Goal: Task Accomplishment & Management: Use online tool/utility

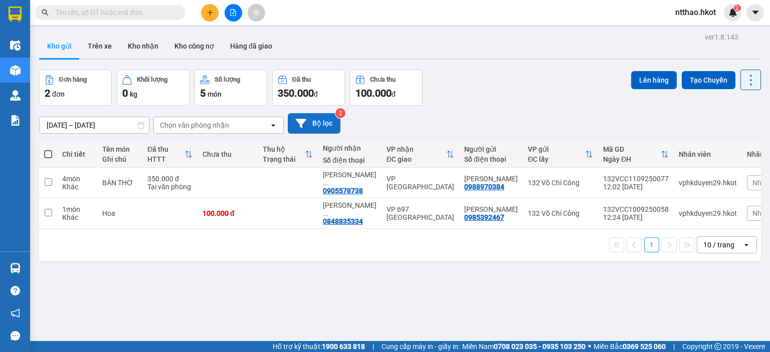
click at [301, 122] on icon at bounding box center [301, 123] width 11 height 9
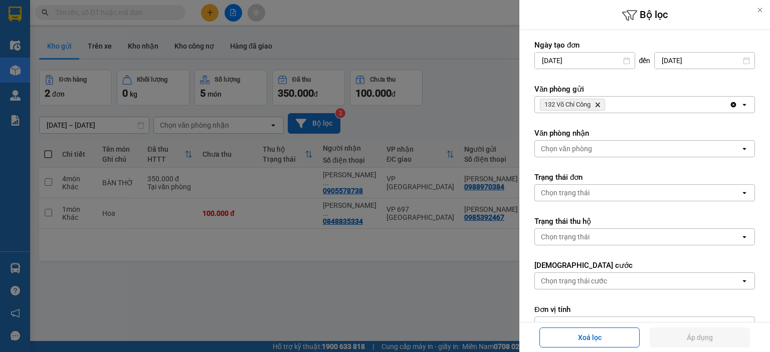
click at [623, 104] on div "132 Võ Chí Công Delete" at bounding box center [632, 105] width 194 height 16
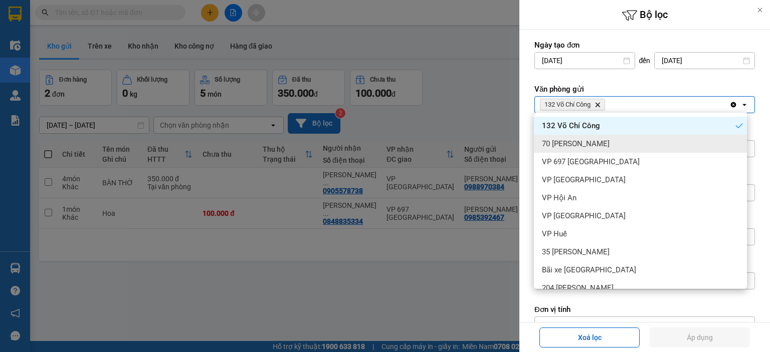
click at [605, 142] on span "70 [PERSON_NAME]" at bounding box center [576, 144] width 68 height 10
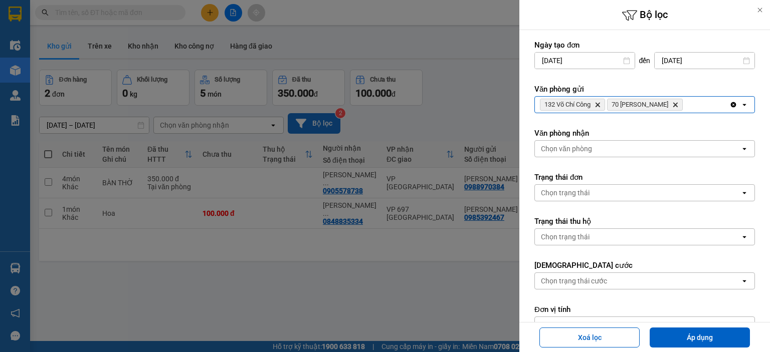
click at [695, 102] on div "132 Võ Chí Công Delete 70 [PERSON_NAME]" at bounding box center [632, 105] width 194 height 16
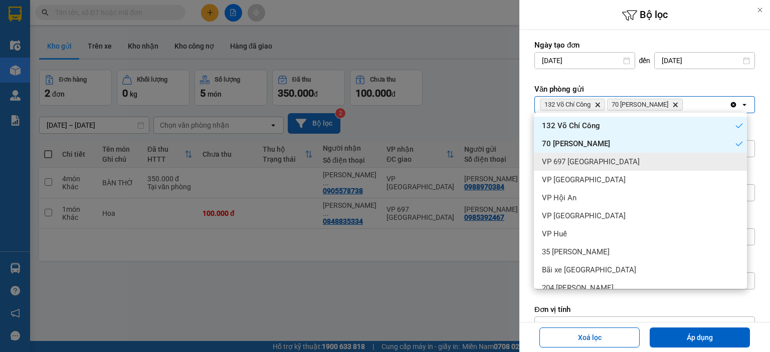
click at [596, 164] on span "VP 697 [GEOGRAPHIC_DATA]" at bounding box center [591, 162] width 98 height 10
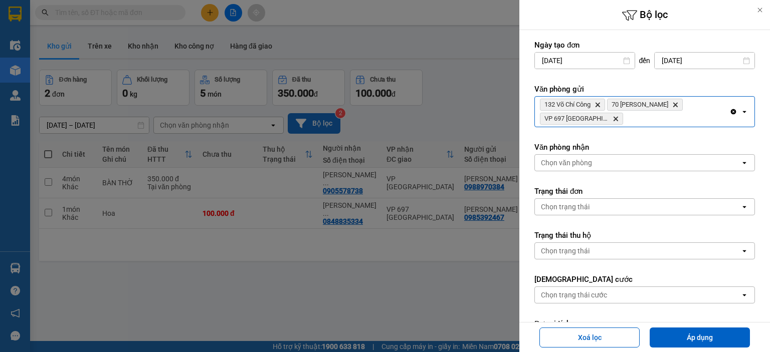
click at [665, 119] on div "132 [PERSON_NAME] 70 [PERSON_NAME] Delete VP 697 [GEOGRAPHIC_DATA]" at bounding box center [632, 112] width 194 height 30
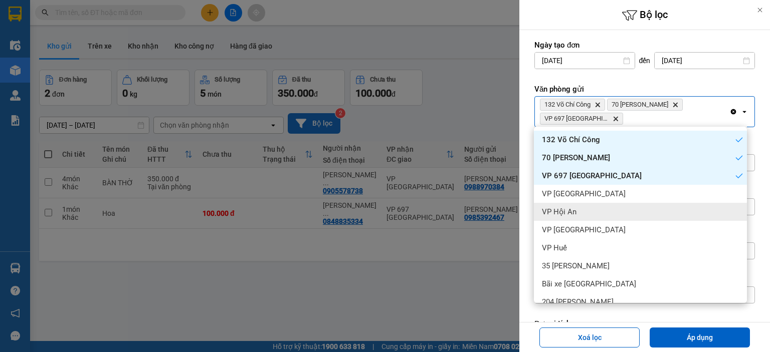
click at [565, 212] on span "VP Hội An" at bounding box center [559, 212] width 35 height 10
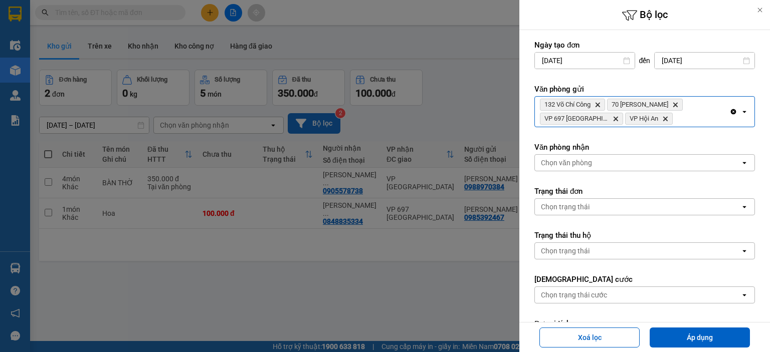
click at [697, 118] on div "132 Võ Chí Công Delete 70 [PERSON_NAME] Delete VP 697 [GEOGRAPHIC_DATA] Delete …" at bounding box center [632, 112] width 194 height 30
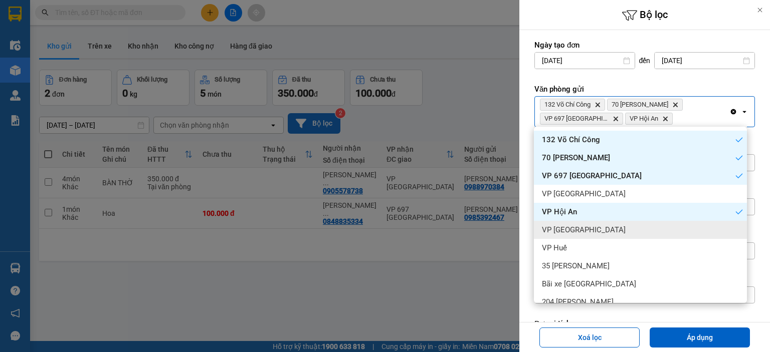
click at [570, 231] on span "VP [GEOGRAPHIC_DATA]" at bounding box center [584, 230] width 84 height 10
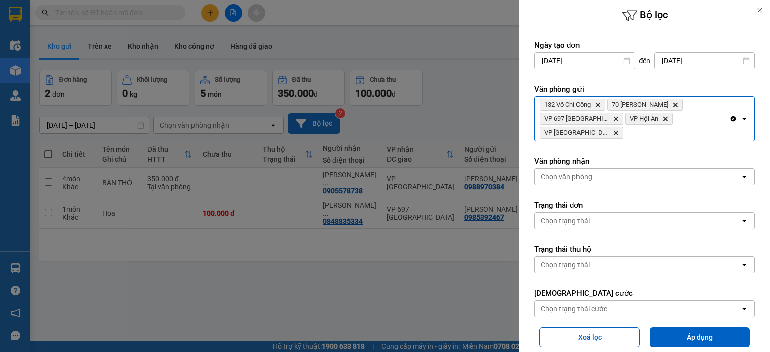
click at [680, 133] on div "132 Võ Chí Công Delete 70 [PERSON_NAME] Delete VP 697 [GEOGRAPHIC_DATA] Phủ Del…" at bounding box center [632, 119] width 194 height 44
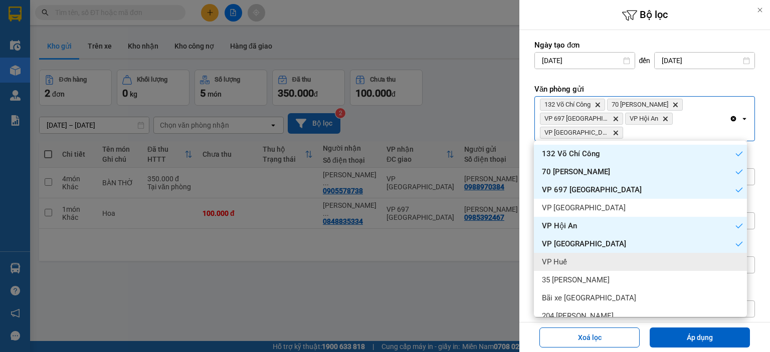
click at [552, 262] on span "VP Huế" at bounding box center [554, 262] width 25 height 10
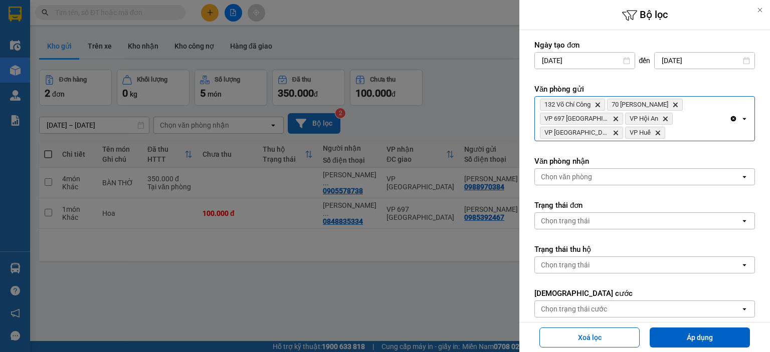
click at [571, 176] on div "Chọn văn phòng" at bounding box center [566, 177] width 51 height 10
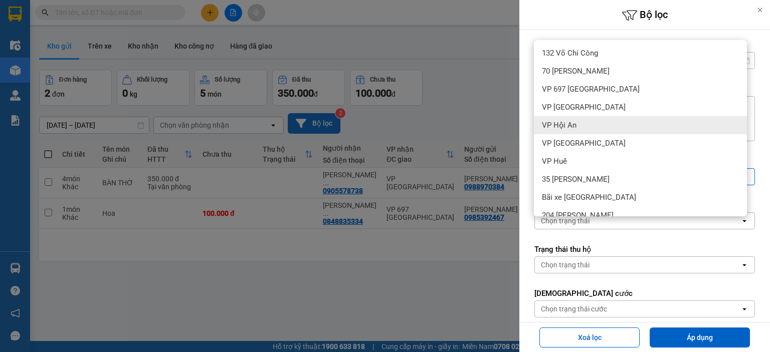
scroll to position [50, 0]
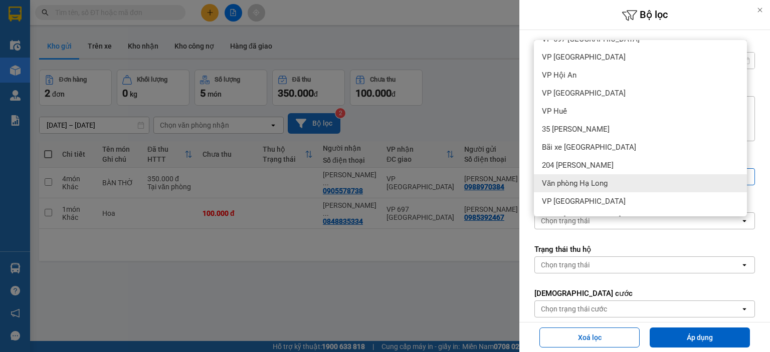
click at [585, 185] on span "Văn phòng Hạ Long" at bounding box center [575, 183] width 66 height 10
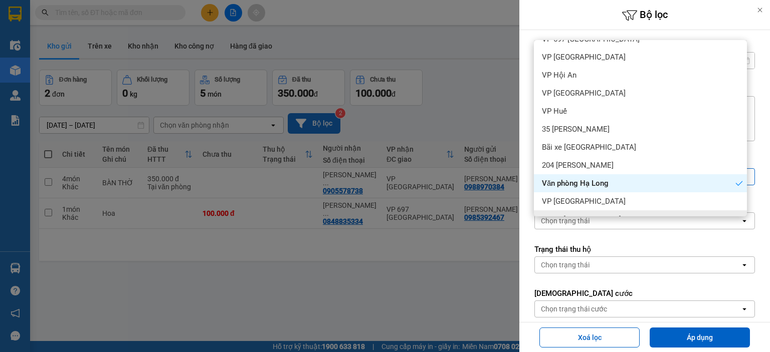
click at [631, 230] on form "Ngày tạo đơn [DATE] Press the down arrow key to interact with the calendar and …" at bounding box center [644, 267] width 220 height 455
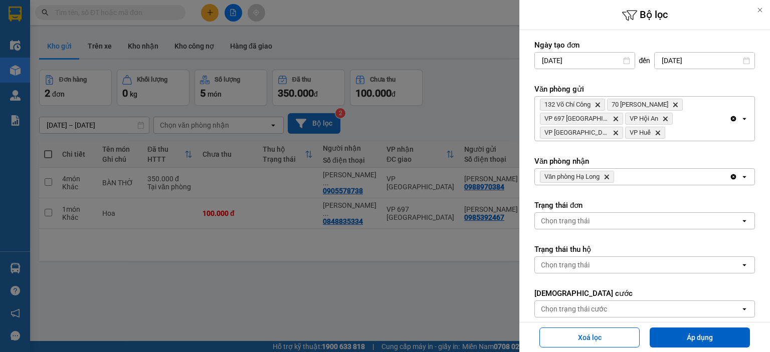
click at [623, 59] on icon at bounding box center [626, 60] width 7 height 7
click at [590, 62] on input "[DATE]" at bounding box center [585, 61] width 100 height 16
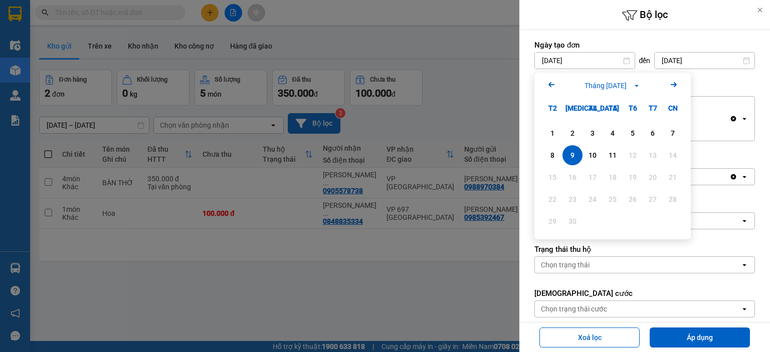
click at [551, 85] on icon "Arrow Left" at bounding box center [551, 85] width 12 height 12
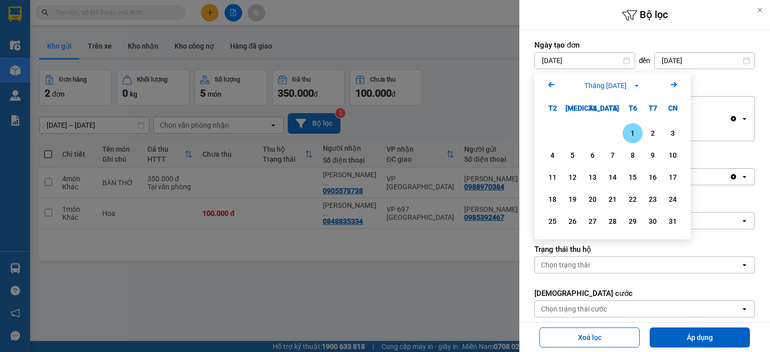
click at [551, 85] on icon "Arrow Left" at bounding box center [551, 85] width 12 height 12
click at [669, 133] on div "1" at bounding box center [672, 133] width 14 height 12
type input "[DATE]"
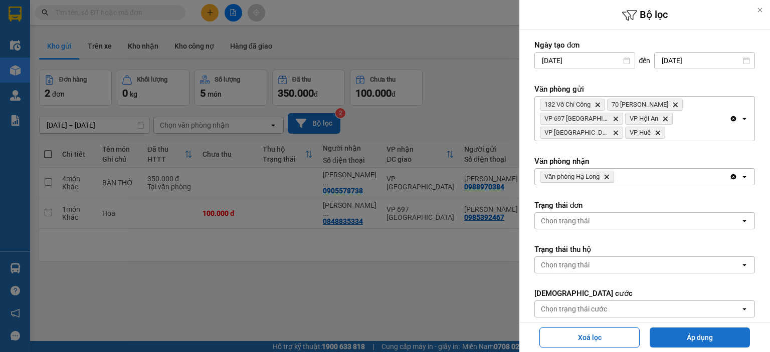
click at [693, 341] on button "Áp dụng" at bounding box center [699, 338] width 100 height 20
type input "[DATE] – [DATE]"
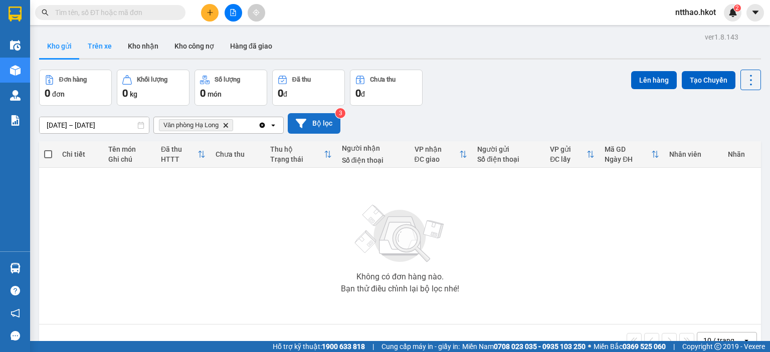
click at [94, 45] on button "Trên xe" at bounding box center [100, 46] width 40 height 24
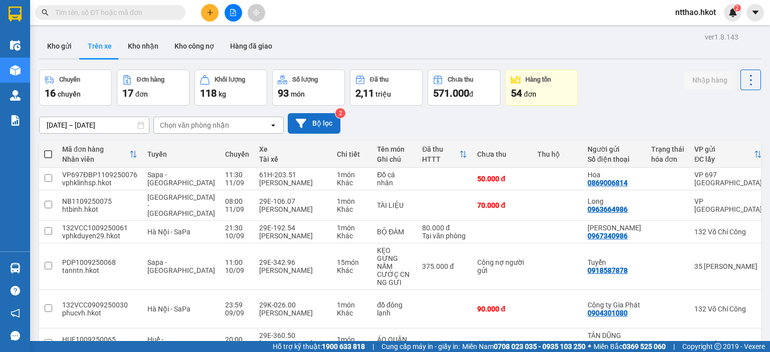
click at [311, 119] on button "Bộ lọc" at bounding box center [314, 123] width 53 height 21
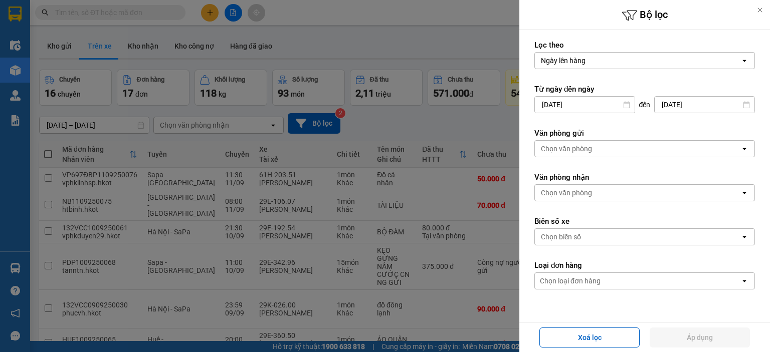
click at [581, 152] on div "Chọn văn phòng" at bounding box center [566, 149] width 51 height 10
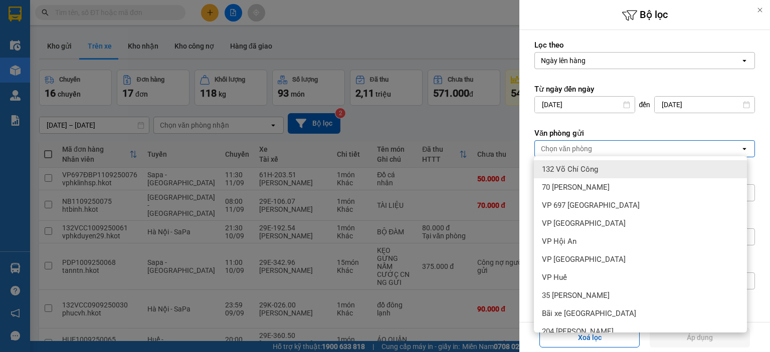
click at [578, 168] on span "132 Võ Chí Công" at bounding box center [570, 169] width 56 height 10
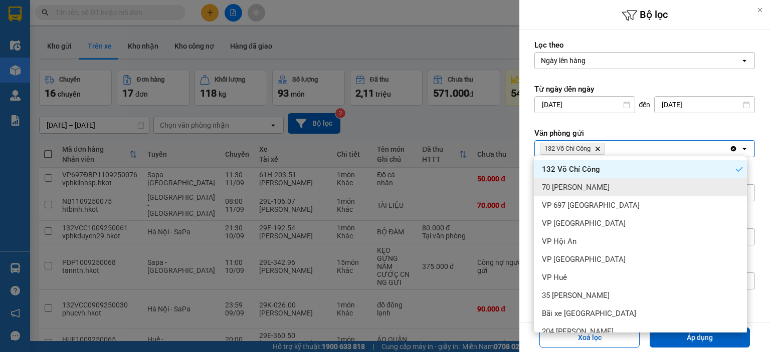
click at [575, 181] on div "70 [PERSON_NAME]" at bounding box center [640, 187] width 213 height 18
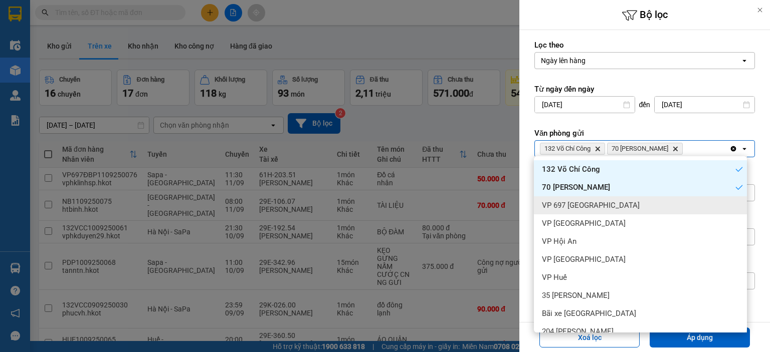
click at [568, 202] on span "VP 697 [GEOGRAPHIC_DATA]" at bounding box center [591, 205] width 98 height 10
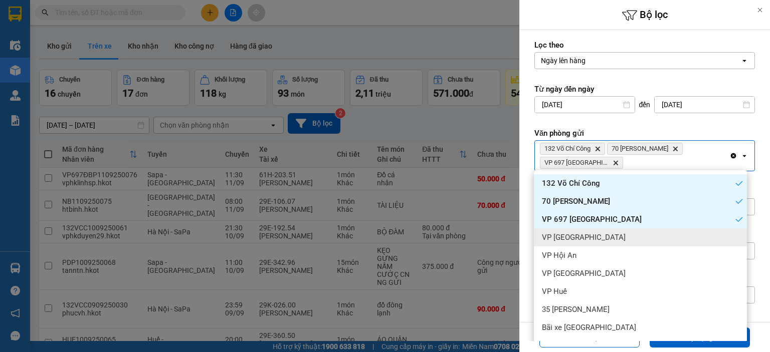
click at [566, 232] on span "VP [GEOGRAPHIC_DATA]" at bounding box center [584, 237] width 84 height 10
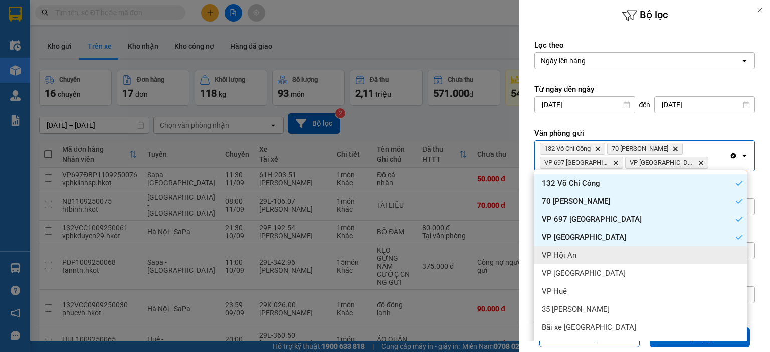
click at [567, 253] on span "VP Hội An" at bounding box center [559, 256] width 35 height 10
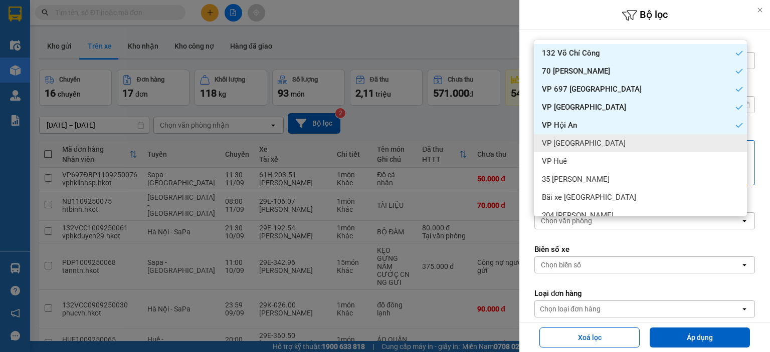
click at [565, 142] on span "VP [GEOGRAPHIC_DATA]" at bounding box center [584, 143] width 84 height 10
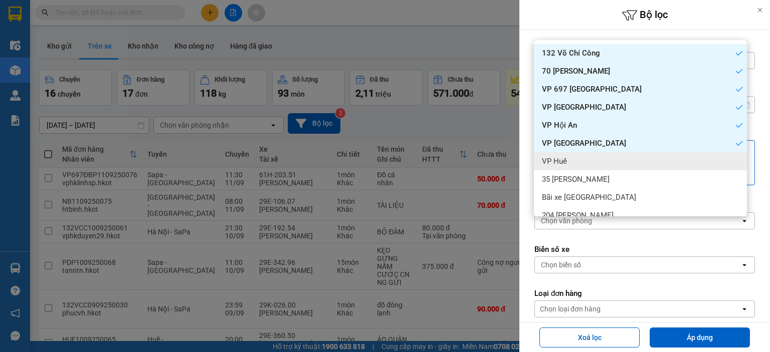
click at [551, 161] on span "VP Huế" at bounding box center [554, 161] width 25 height 10
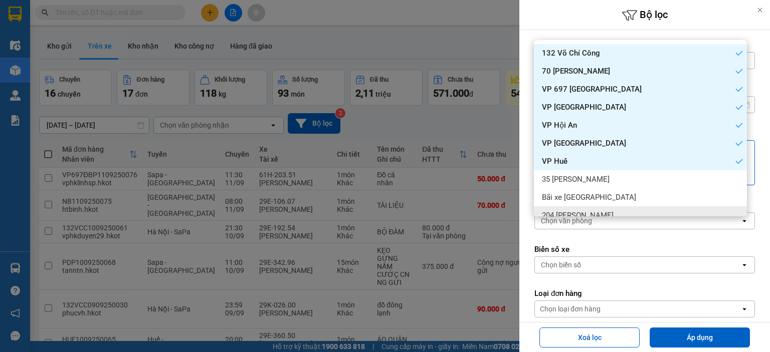
click at [613, 235] on form "Lọc theo Ngày lên hàng open Từ ngày đến [DATE] Press the down arrow key to inte…" at bounding box center [644, 224] width 220 height 368
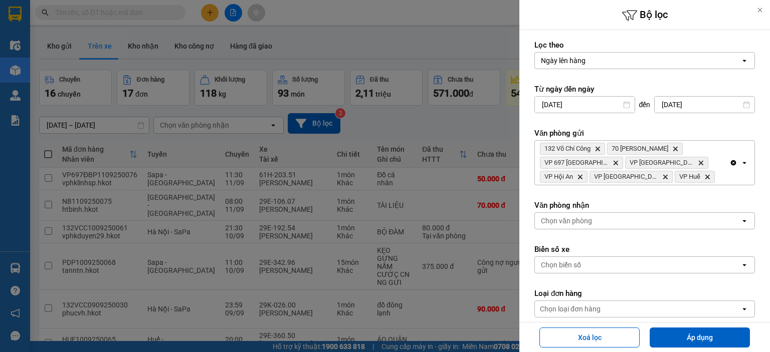
click at [582, 219] on div "Chọn văn phòng" at bounding box center [566, 221] width 51 height 10
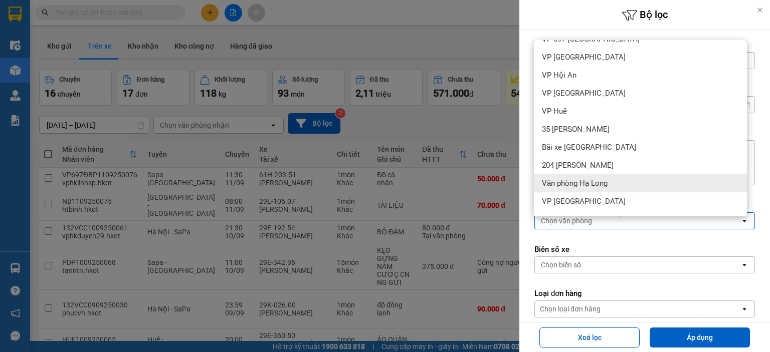
scroll to position [84, 0]
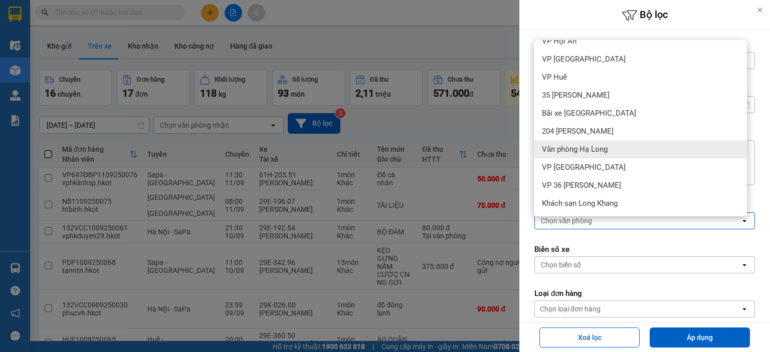
click at [585, 149] on span "Văn phòng Hạ Long" at bounding box center [575, 149] width 66 height 10
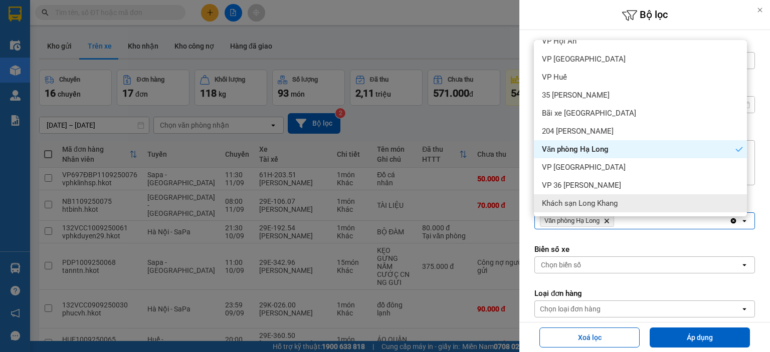
click at [637, 237] on form "Lọc theo Ngày lên hàng open Từ ngày đến [DATE] Press the down arrow key to inte…" at bounding box center [644, 224] width 220 height 368
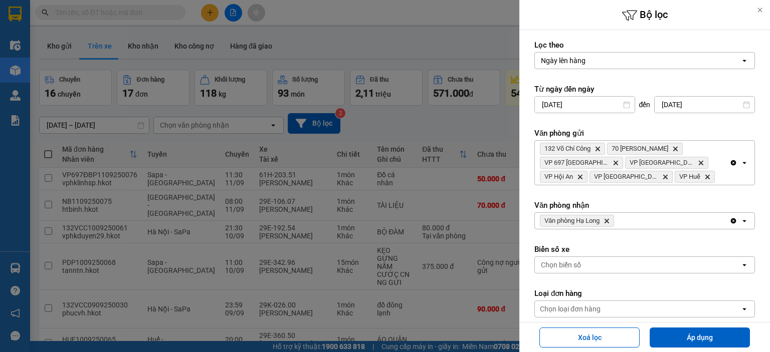
click at [563, 100] on input "[DATE]" at bounding box center [585, 105] width 100 height 16
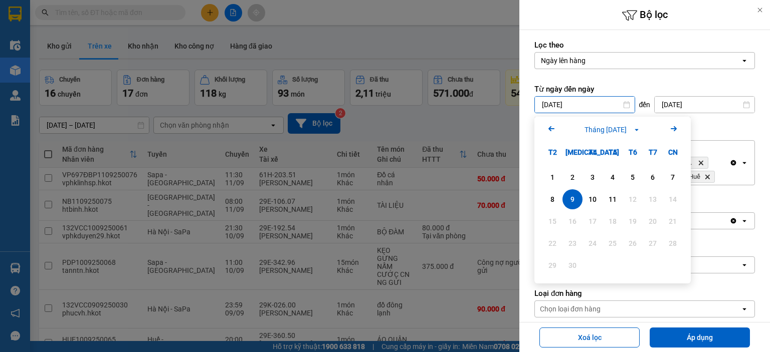
click at [552, 128] on icon "Arrow Left" at bounding box center [551, 129] width 12 height 12
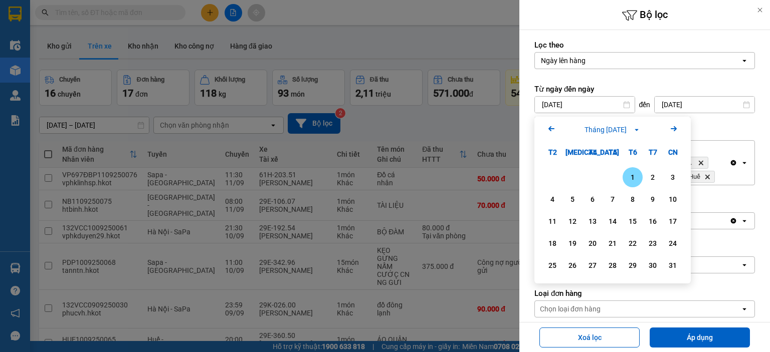
click at [552, 128] on icon "Arrow Left" at bounding box center [551, 129] width 12 height 12
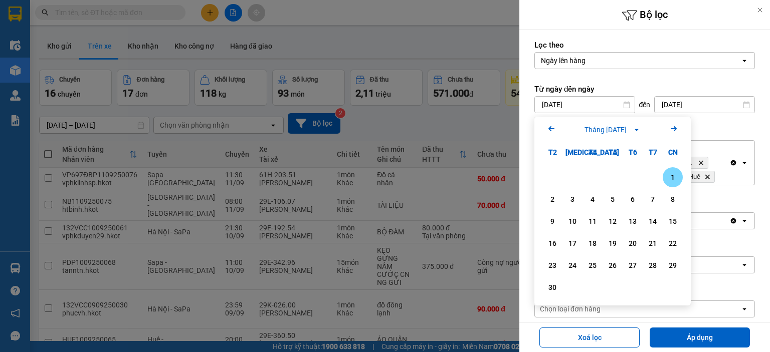
click at [675, 177] on div "1" at bounding box center [672, 177] width 14 height 12
type input "[DATE]"
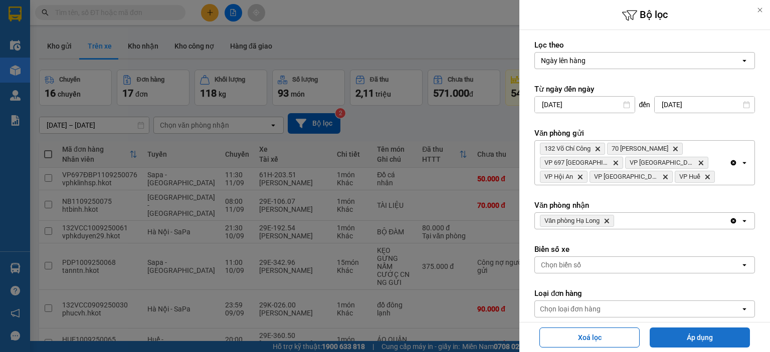
click at [686, 333] on button "Áp dụng" at bounding box center [699, 338] width 100 height 20
type input "[DATE] – [DATE]"
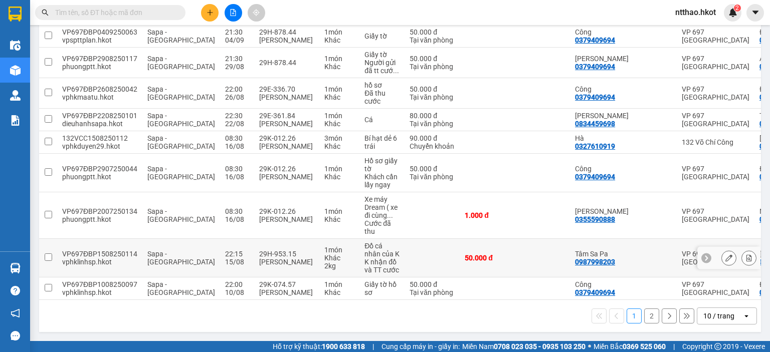
scroll to position [0, 0]
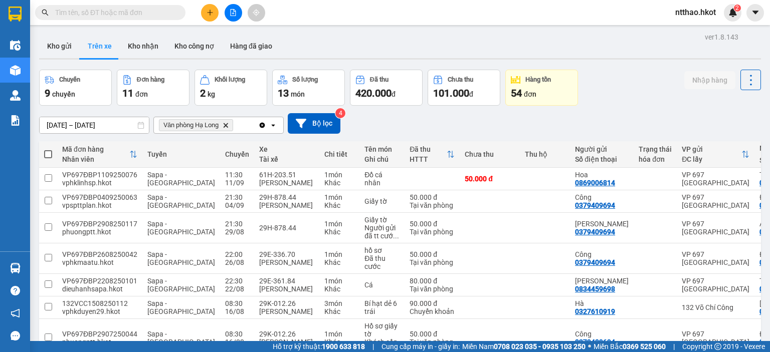
click at [46, 154] on span at bounding box center [48, 154] width 8 height 8
click at [48, 149] on input "checkbox" at bounding box center [48, 149] width 0 height 0
checkbox input "true"
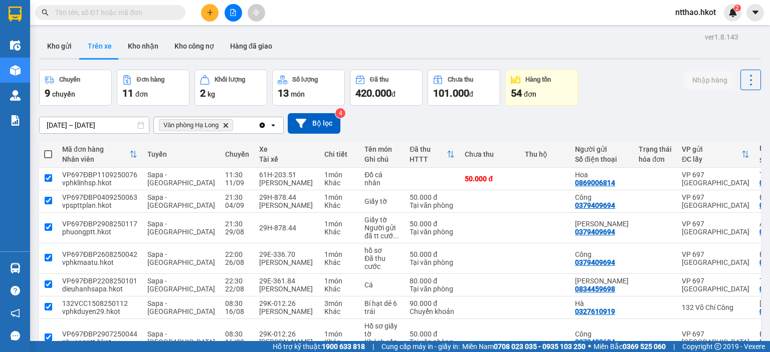
checkbox input "true"
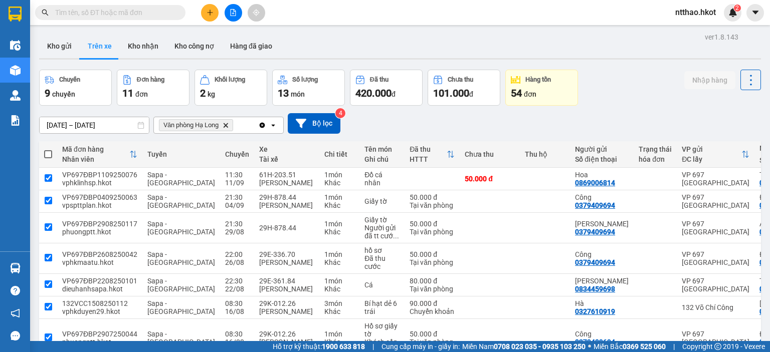
checkbox input "true"
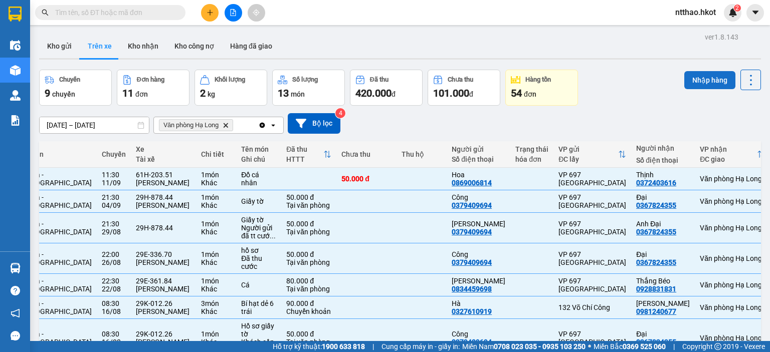
click at [701, 81] on button "Nhập hàng" at bounding box center [709, 80] width 51 height 18
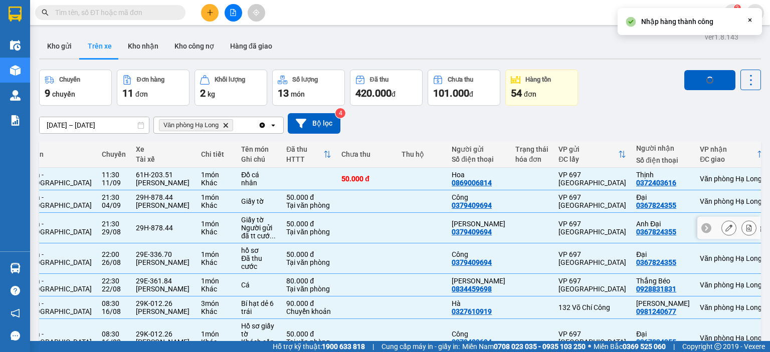
checkbox input "false"
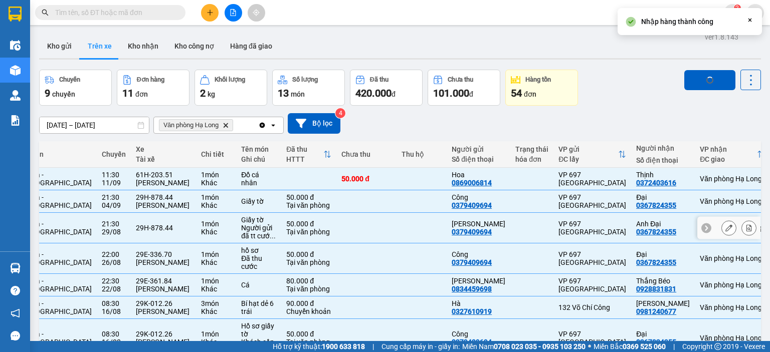
checkbox input "false"
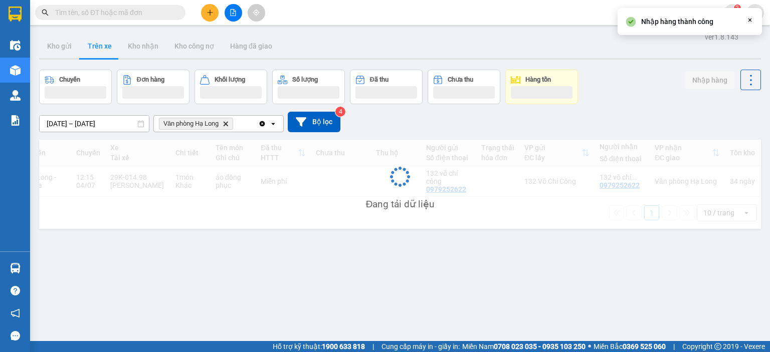
scroll to position [0, 115]
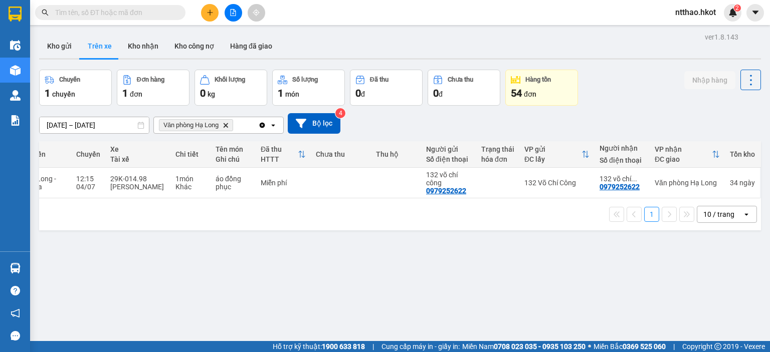
click at [301, 124] on icon at bounding box center [301, 123] width 11 height 9
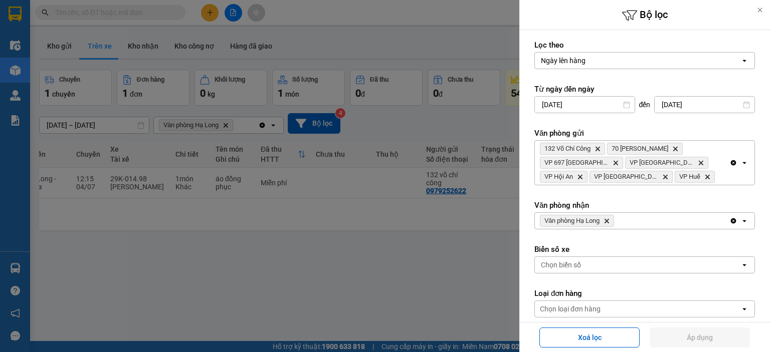
click at [377, 52] on div at bounding box center [385, 176] width 770 height 352
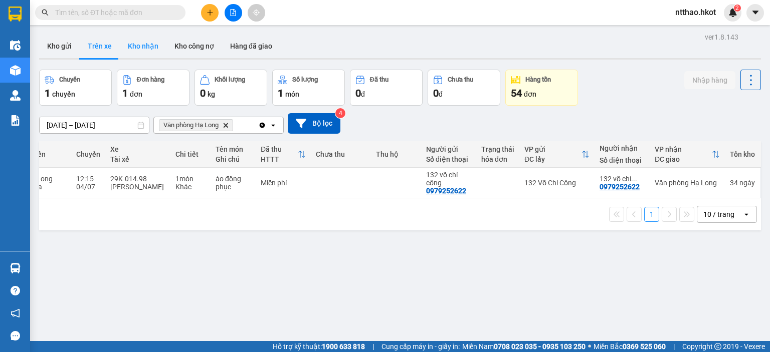
click at [147, 45] on button "Kho nhận" at bounding box center [143, 46] width 47 height 24
type input "[DATE] – [DATE]"
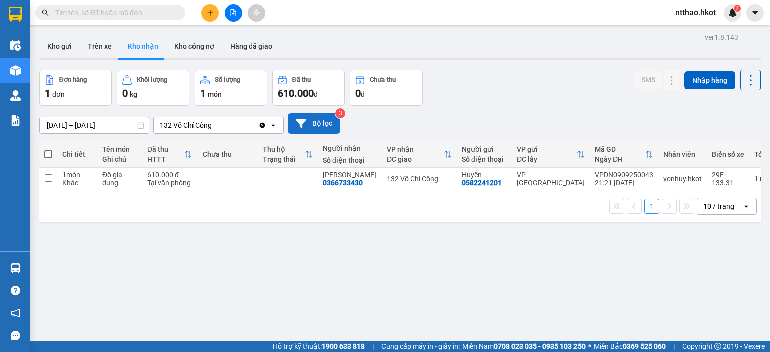
click at [293, 124] on button "Bộ lọc" at bounding box center [314, 123] width 53 height 21
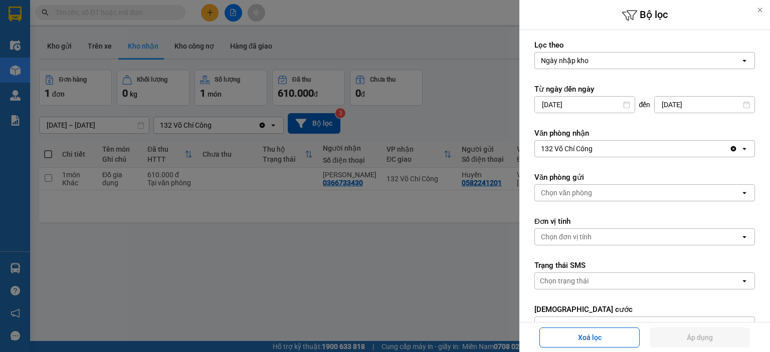
click at [576, 106] on input "[DATE]" at bounding box center [585, 105] width 100 height 16
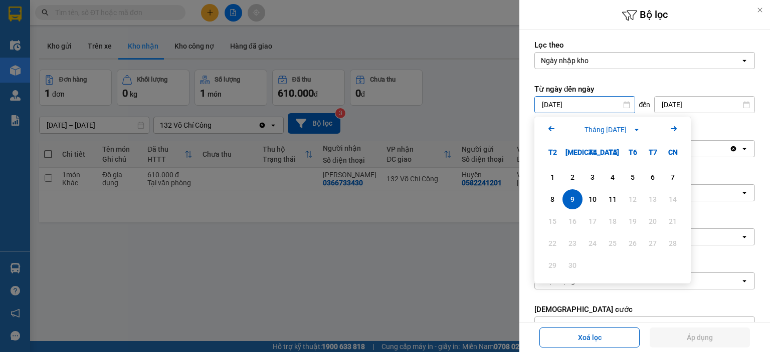
click at [549, 129] on icon "Previous month." at bounding box center [551, 128] width 6 height 5
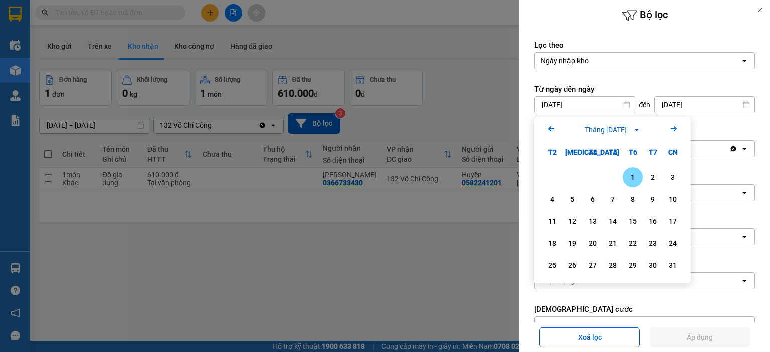
click at [549, 129] on icon "Previous month." at bounding box center [551, 128] width 6 height 5
click at [673, 180] on div "1" at bounding box center [672, 177] width 14 height 12
type input "[DATE]"
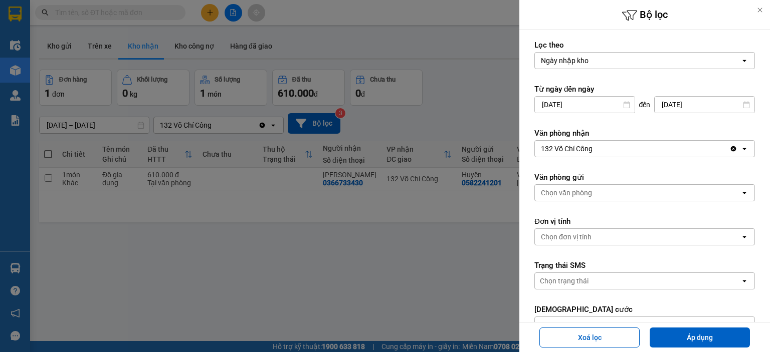
click at [600, 152] on div "132 Võ Chí Công" at bounding box center [632, 149] width 194 height 16
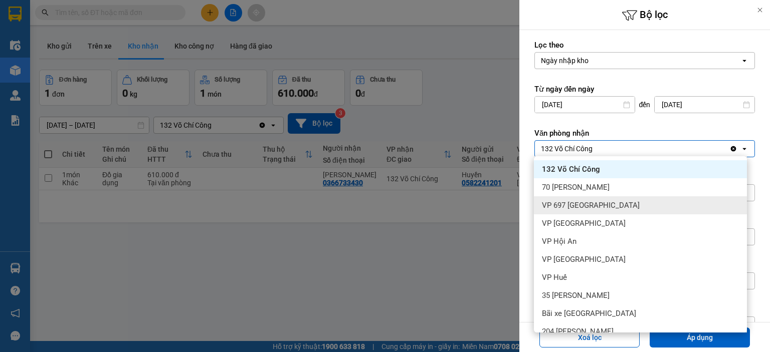
scroll to position [84, 0]
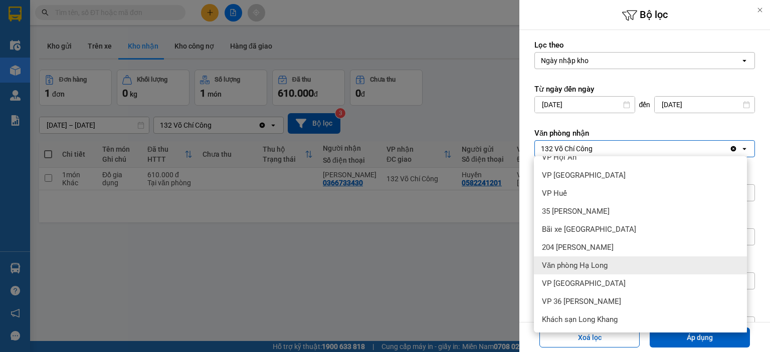
click at [591, 267] on span "Văn phòng Hạ Long" at bounding box center [575, 266] width 66 height 10
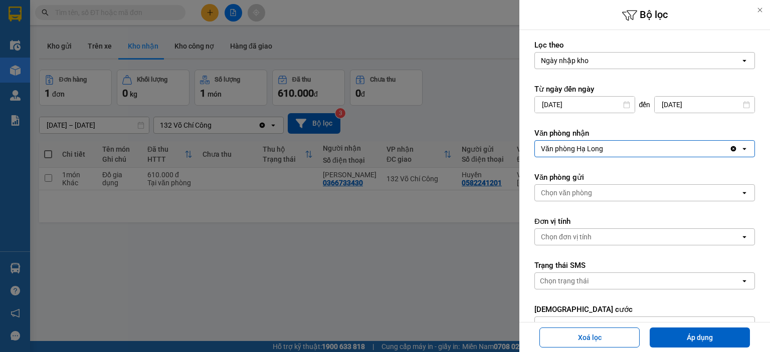
click at [596, 187] on div "Chọn văn phòng" at bounding box center [637, 193] width 205 height 16
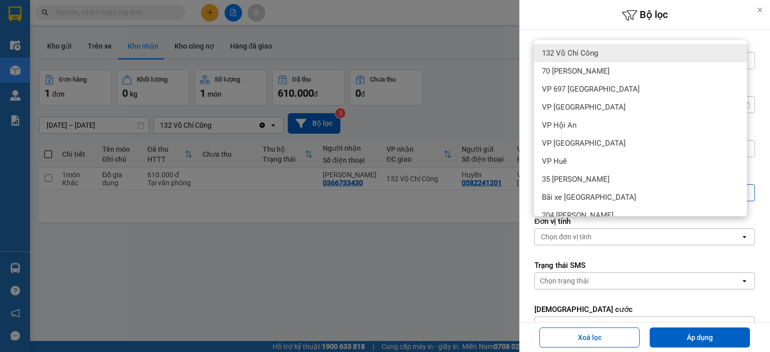
click at [588, 52] on span "132 Võ Chí Công" at bounding box center [570, 53] width 56 height 10
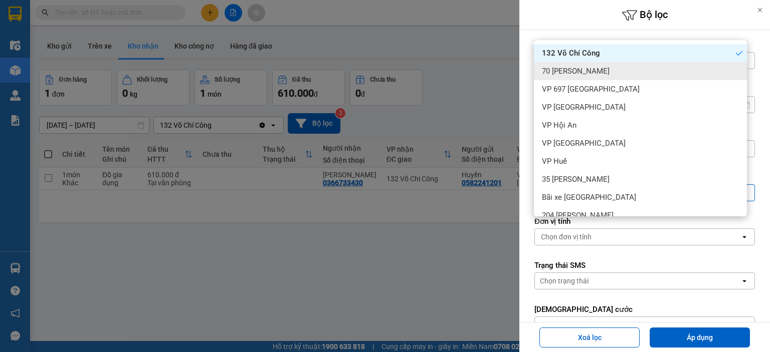
click at [586, 69] on span "70 [PERSON_NAME]" at bounding box center [576, 71] width 68 height 10
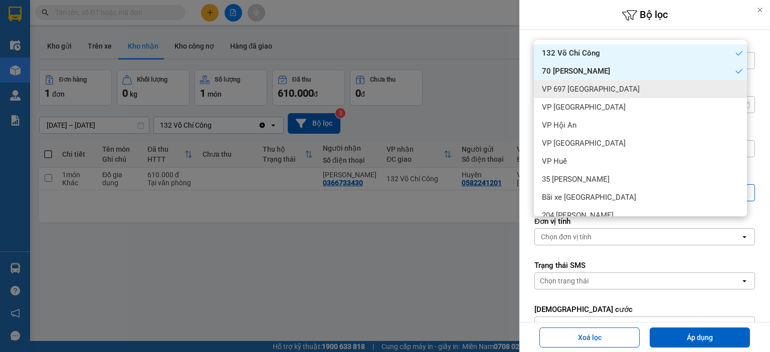
click at [579, 84] on div "VP 697 [GEOGRAPHIC_DATA]" at bounding box center [640, 89] width 213 height 18
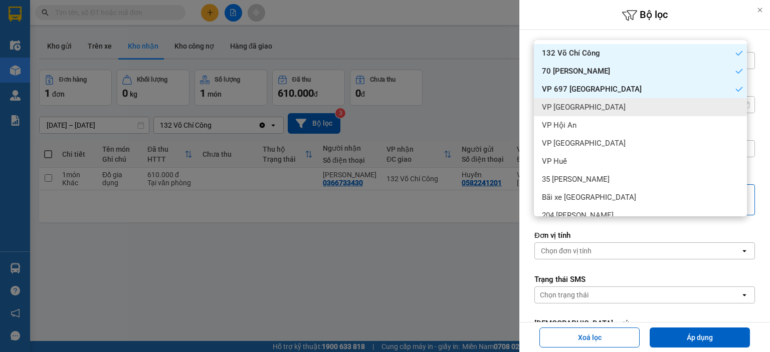
click at [568, 108] on span "VP [GEOGRAPHIC_DATA]" at bounding box center [584, 107] width 84 height 10
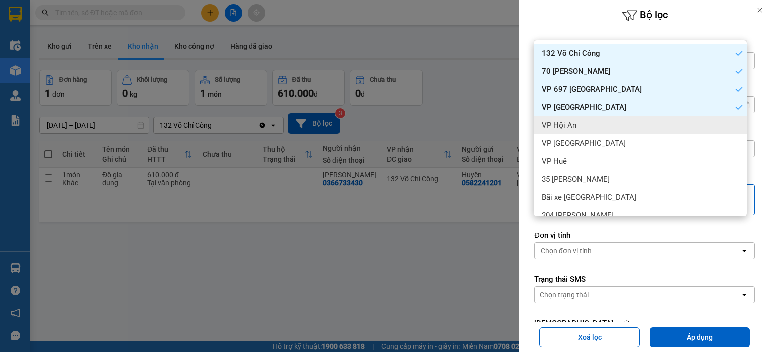
click at [559, 124] on span "VP Hội An" at bounding box center [559, 125] width 35 height 10
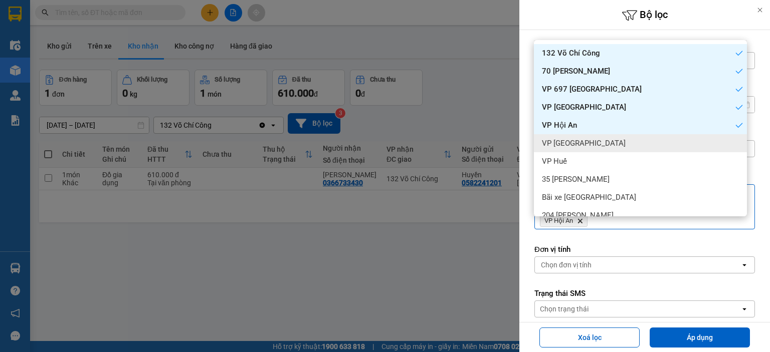
click at [562, 141] on span "VP [GEOGRAPHIC_DATA]" at bounding box center [584, 143] width 84 height 10
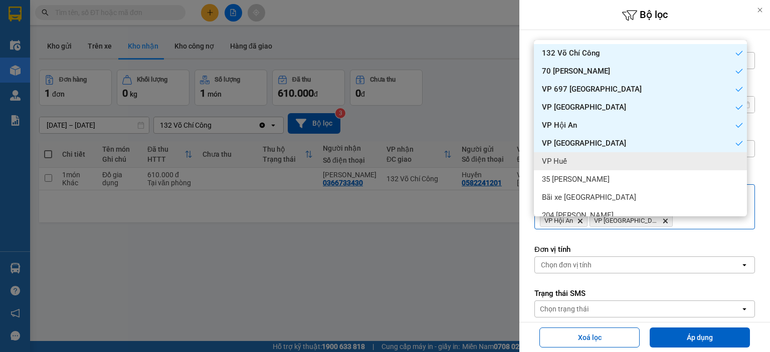
click at [563, 166] on span "VP Huế" at bounding box center [554, 161] width 25 height 10
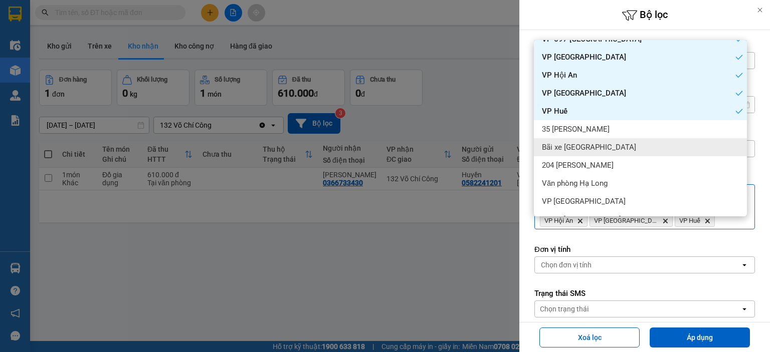
click at [580, 149] on span "Bãi xe [GEOGRAPHIC_DATA]" at bounding box center [589, 147] width 94 height 10
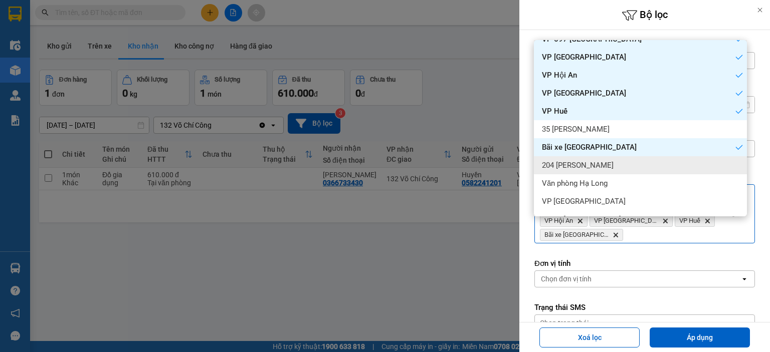
scroll to position [84, 0]
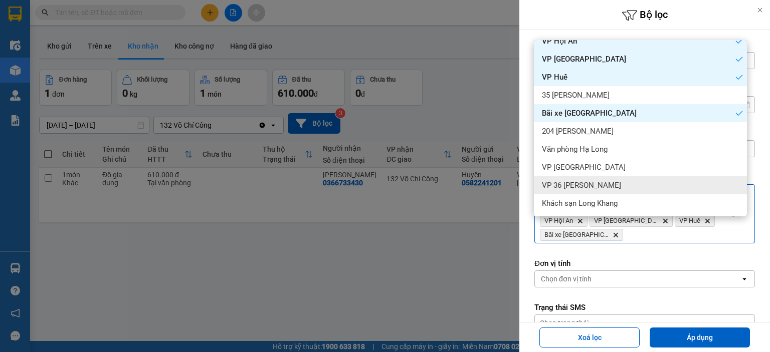
click at [578, 184] on span "VP 36 [PERSON_NAME]" at bounding box center [581, 185] width 79 height 10
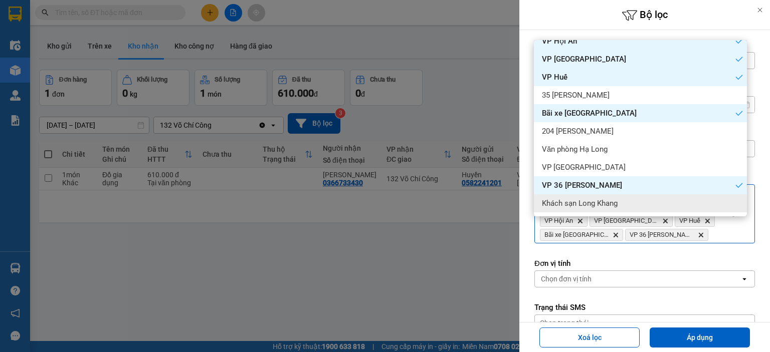
click at [717, 234] on div "132 [PERSON_NAME] 70 [PERSON_NAME] Delete VP 697 [GEOGRAPHIC_DATA] Phủ Delete V…" at bounding box center [632, 214] width 194 height 58
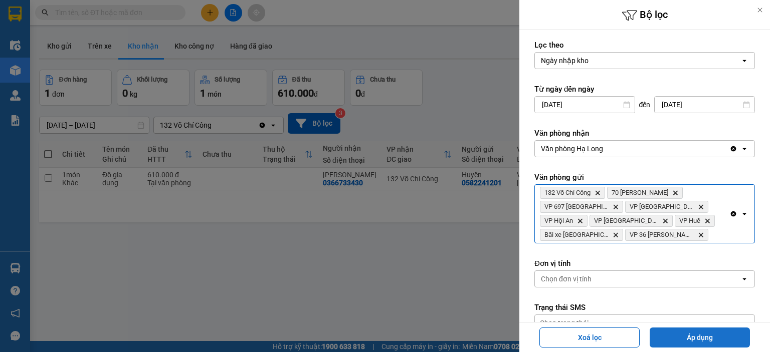
click at [681, 332] on button "Áp dụng" at bounding box center [699, 338] width 100 height 20
type input "[DATE] – [DATE]"
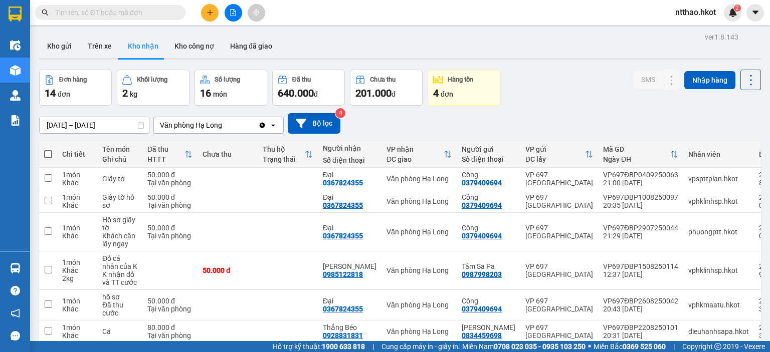
click at [47, 153] on span at bounding box center [48, 154] width 8 height 8
click at [48, 149] on input "checkbox" at bounding box center [48, 149] width 0 height 0
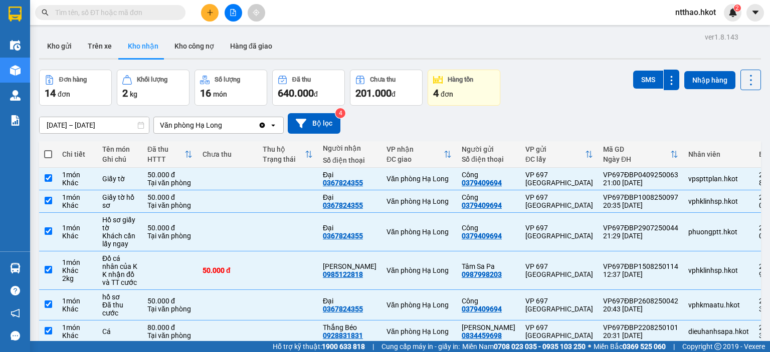
checkbox input "true"
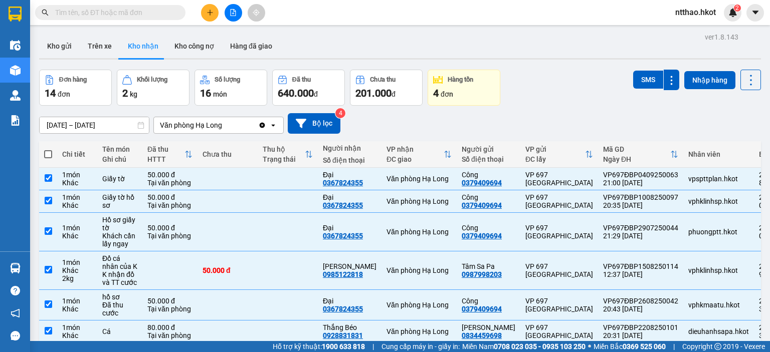
checkbox input "true"
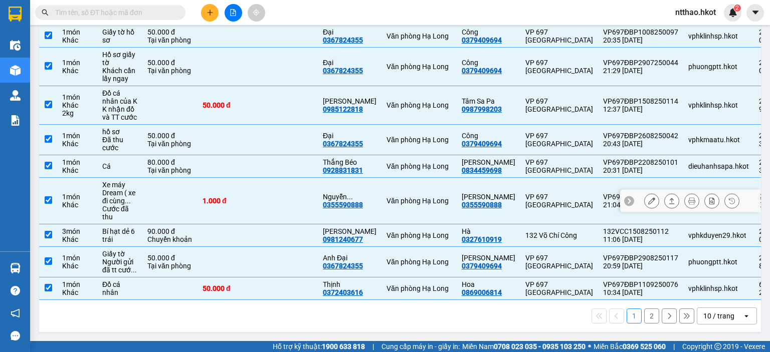
scroll to position [0, 0]
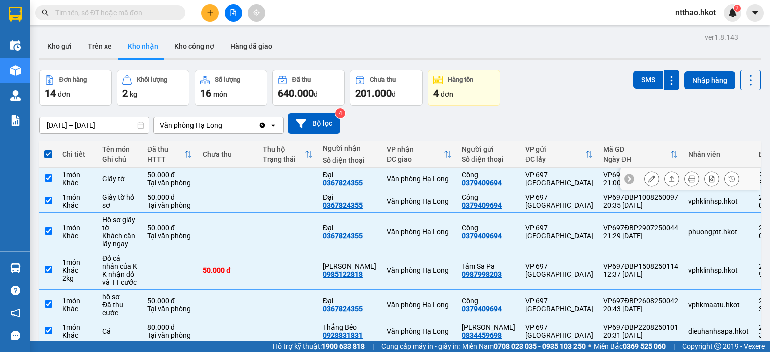
click at [648, 179] on icon at bounding box center [651, 178] width 7 height 7
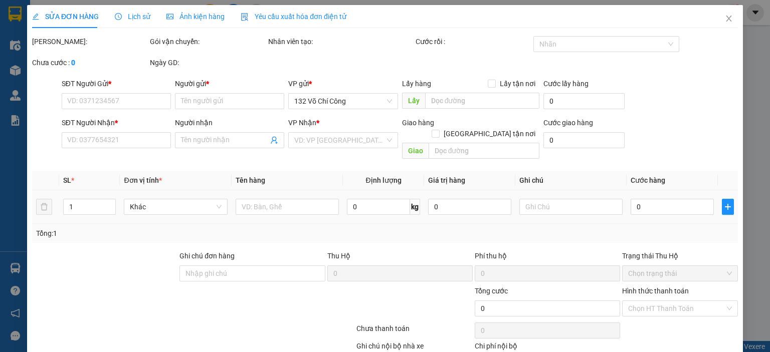
type input "0379409694"
type input "Công"
type input "0367824355"
type input "Đại"
type input "lan thu"
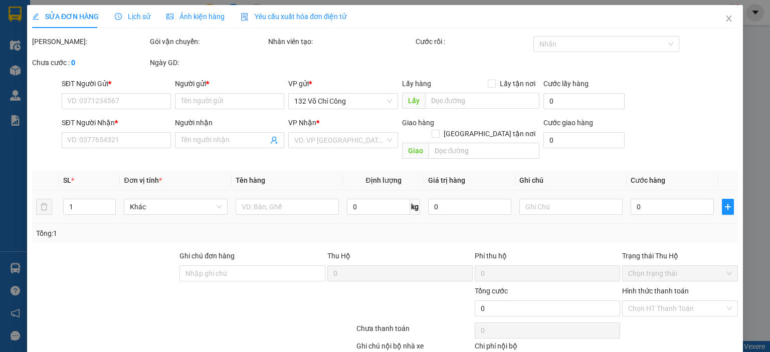
type input "50.000"
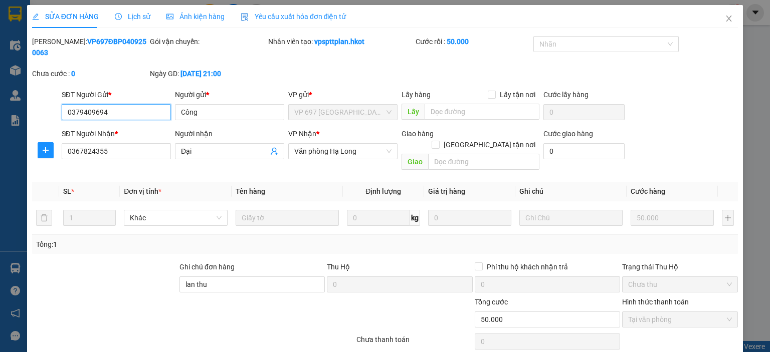
scroll to position [51, 0]
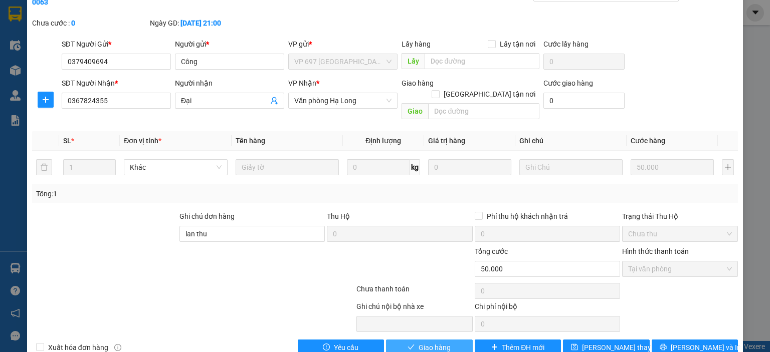
click at [418, 342] on span "Giao hàng" at bounding box center [434, 347] width 32 height 11
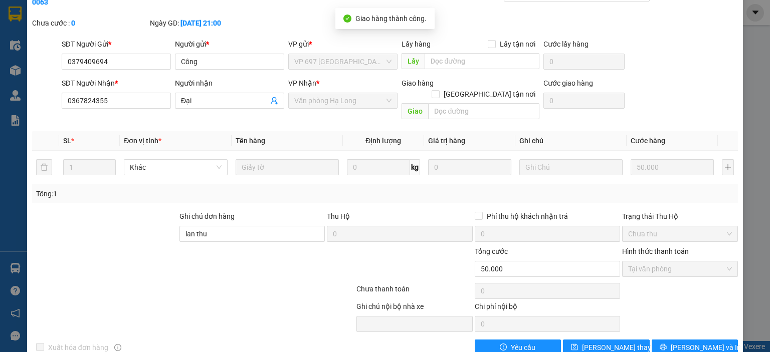
scroll to position [0, 0]
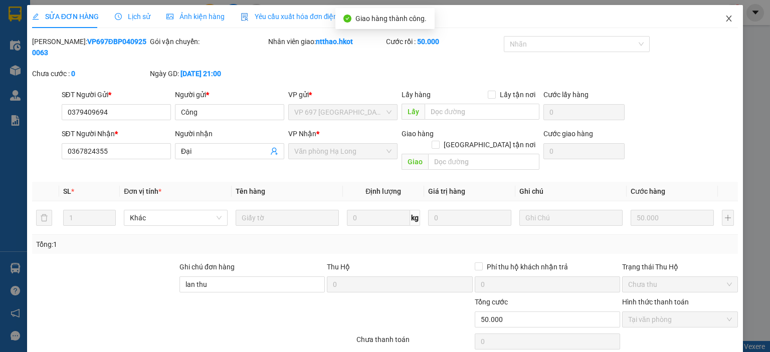
click at [715, 19] on span "Close" at bounding box center [728, 19] width 28 height 28
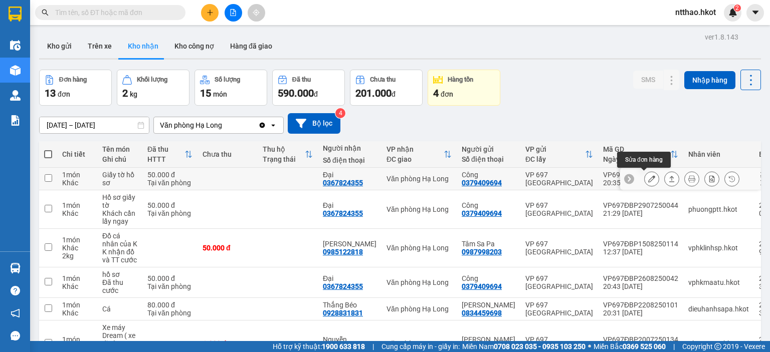
click at [648, 178] on icon at bounding box center [651, 178] width 7 height 7
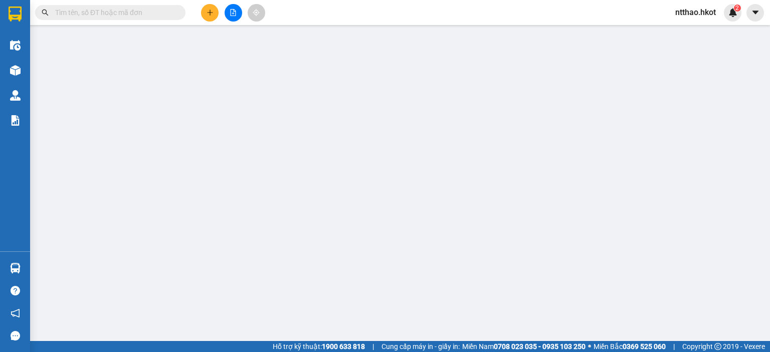
type input "0379409694"
type input "Công"
type input "0367824355"
type input "Đại"
type input "linh thu"
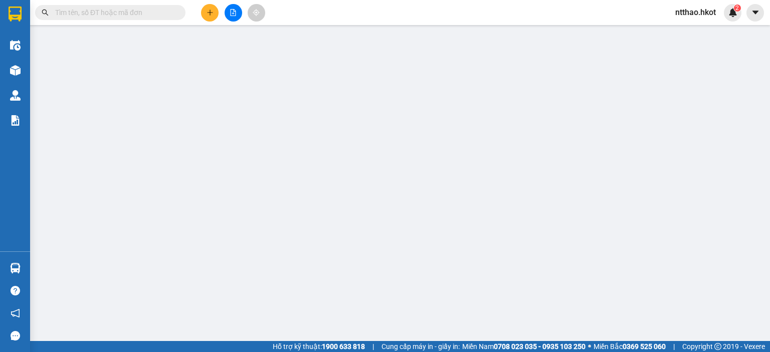
type input "50.000"
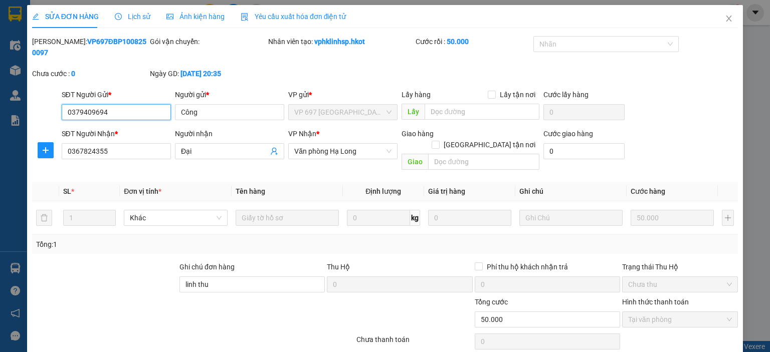
scroll to position [51, 0]
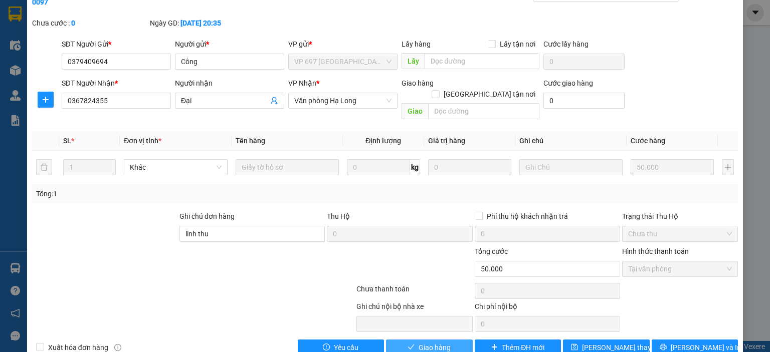
click at [423, 342] on span "Giao hàng" at bounding box center [434, 347] width 32 height 11
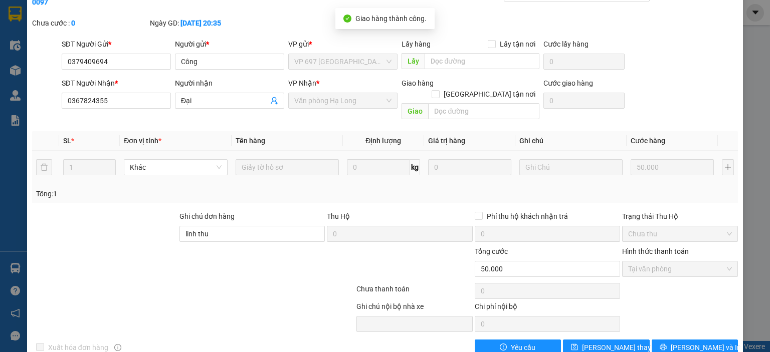
scroll to position [0, 0]
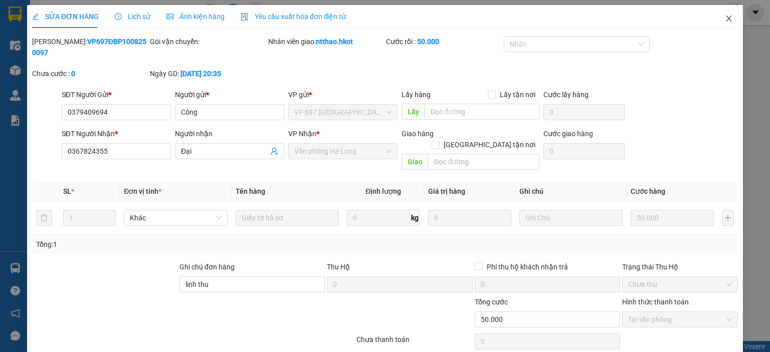
click at [724, 17] on icon "close" at bounding box center [728, 19] width 8 height 8
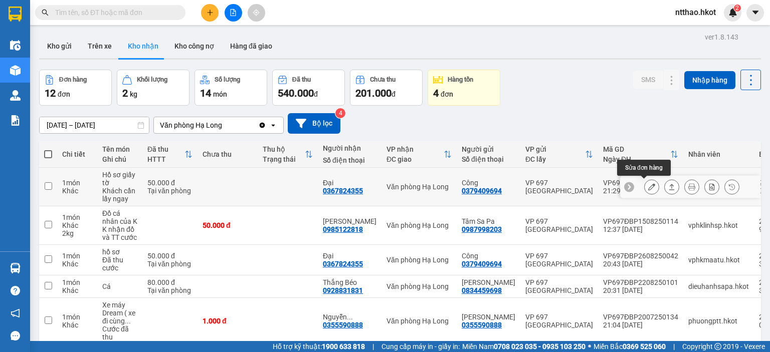
click at [648, 185] on icon at bounding box center [651, 186] width 7 height 7
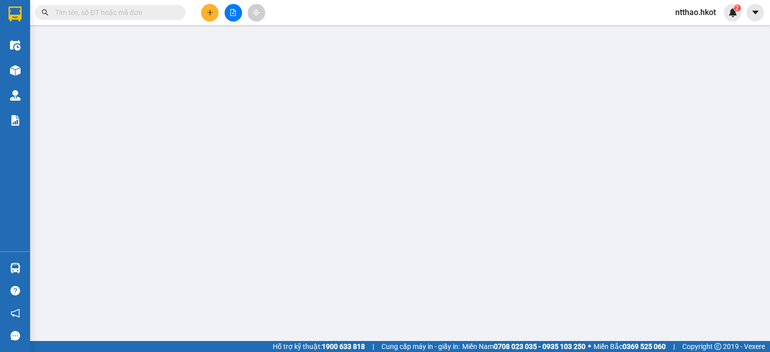
type input "0379409694"
type input "Công"
type input "0367824355"
type input "Đại"
type input "50.000"
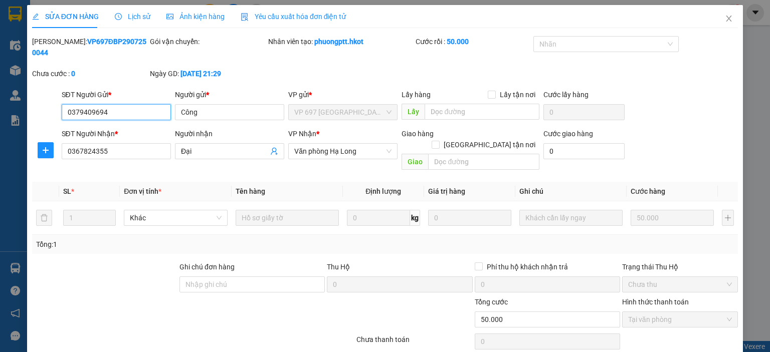
scroll to position [51, 0]
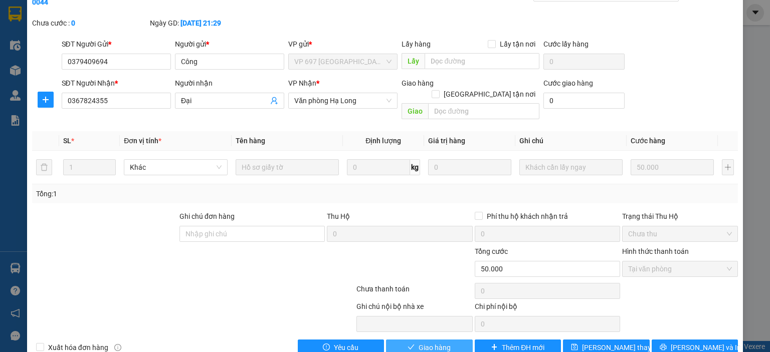
click at [429, 342] on span "Giao hàng" at bounding box center [434, 347] width 32 height 11
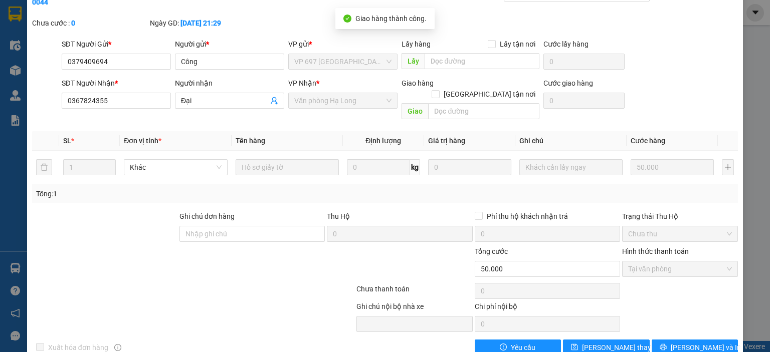
scroll to position [0, 0]
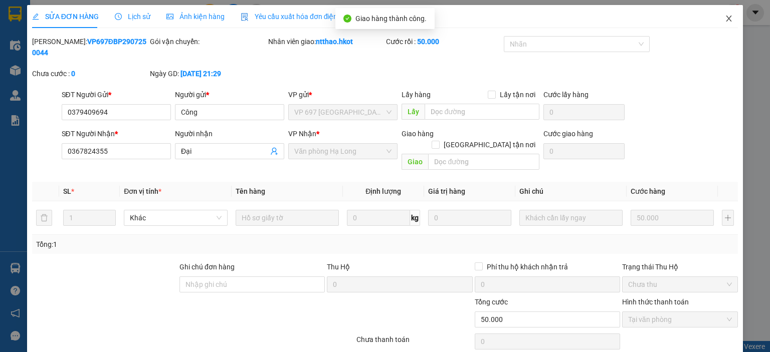
click at [724, 18] on icon "close" at bounding box center [728, 19] width 8 height 8
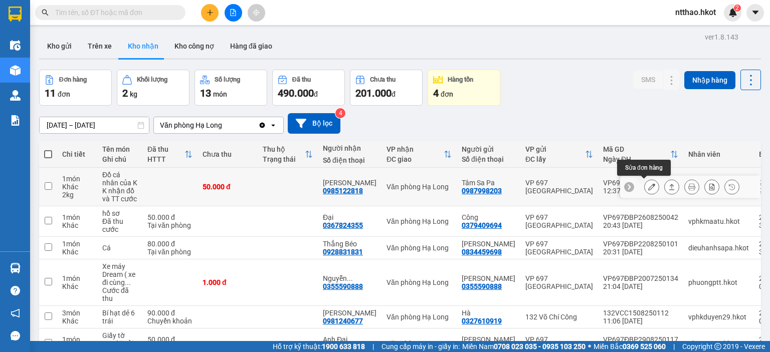
click at [648, 186] on icon at bounding box center [651, 186] width 7 height 7
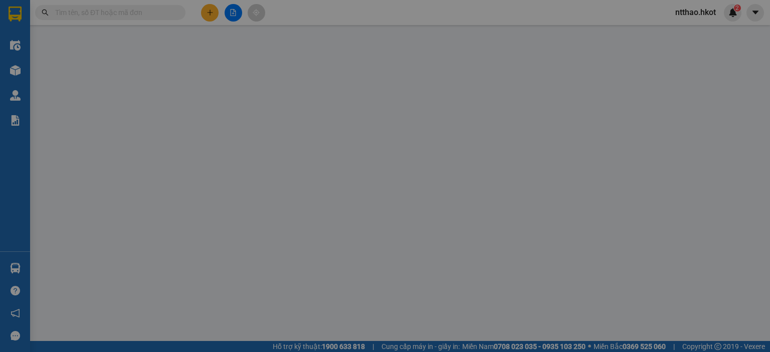
type input "0987998203"
type input "Tâm Sa Pa"
type input "0985122818"
type input "[PERSON_NAME]"
type input "50.000"
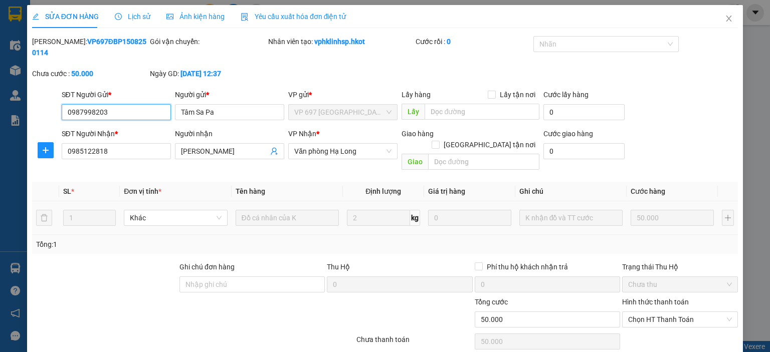
scroll to position [51, 0]
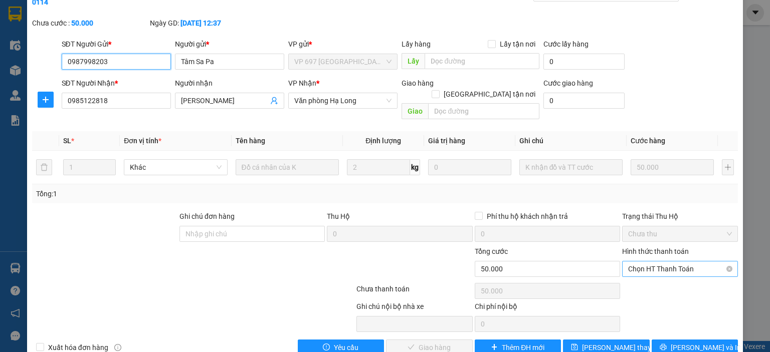
click at [645, 262] on span "Chọn HT Thanh Toán" at bounding box center [680, 269] width 104 height 15
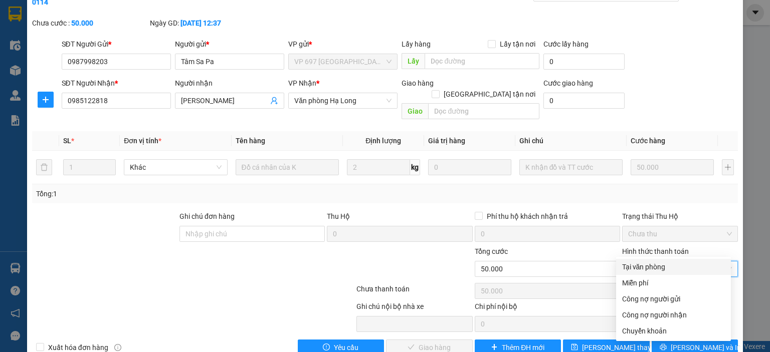
click at [646, 267] on div "Tại văn phòng" at bounding box center [673, 267] width 103 height 11
type input "0"
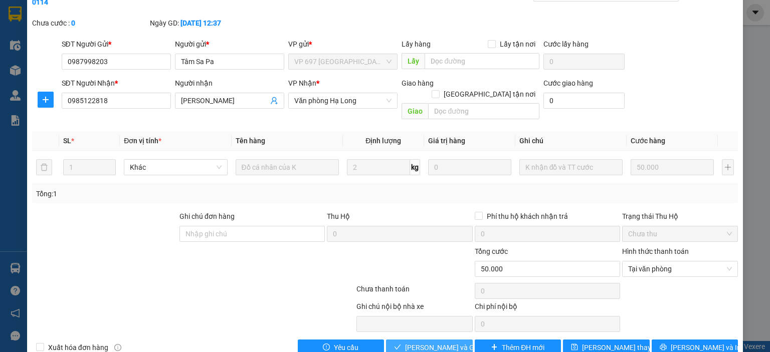
click at [405, 342] on span "[PERSON_NAME] và Giao hàng" at bounding box center [453, 347] width 96 height 11
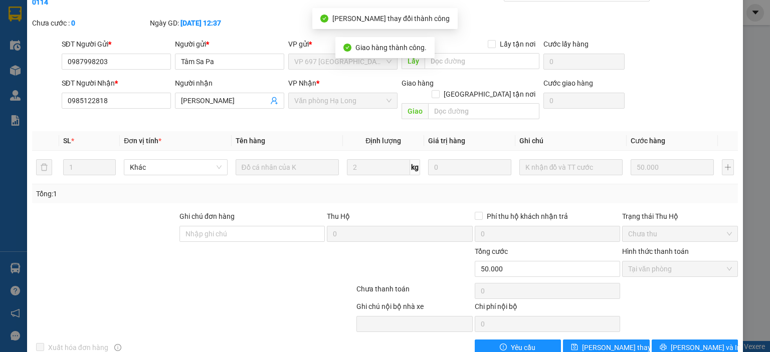
scroll to position [0, 0]
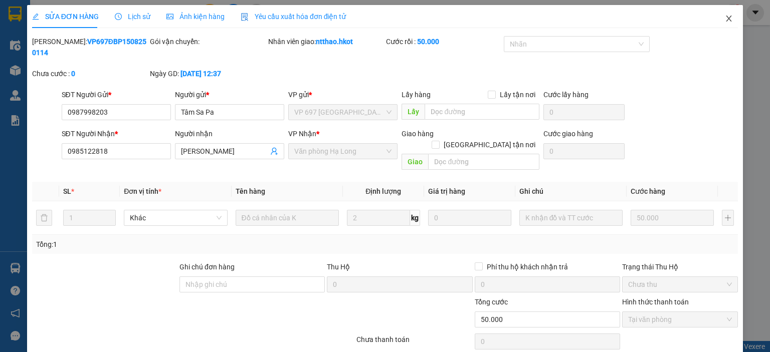
click at [724, 21] on icon "close" at bounding box center [728, 19] width 8 height 8
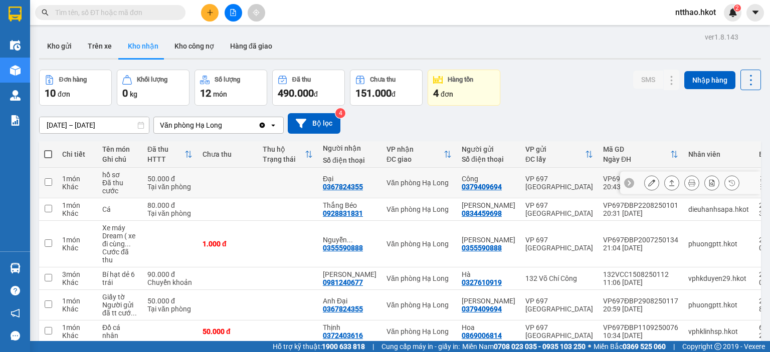
click at [648, 182] on icon at bounding box center [651, 182] width 7 height 7
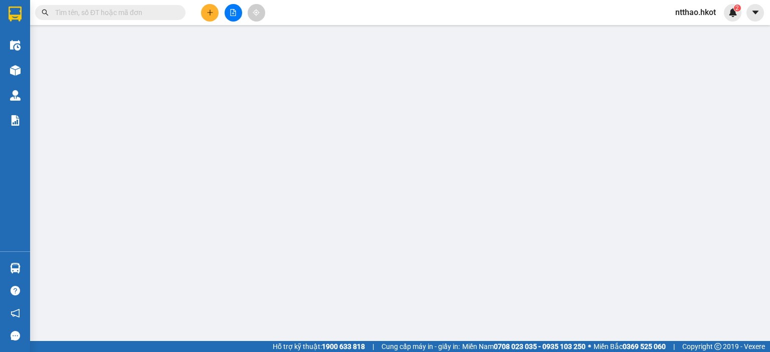
type input "0379409694"
type input "Công"
type input "0367824355"
type input "Đại"
type input "k tt tại vp minh thu 50k"
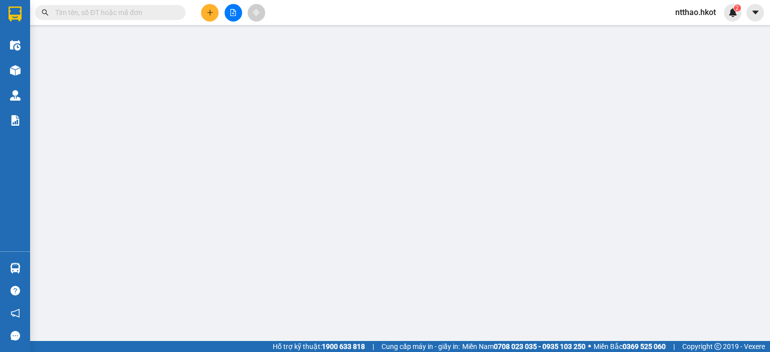
type input "50.000"
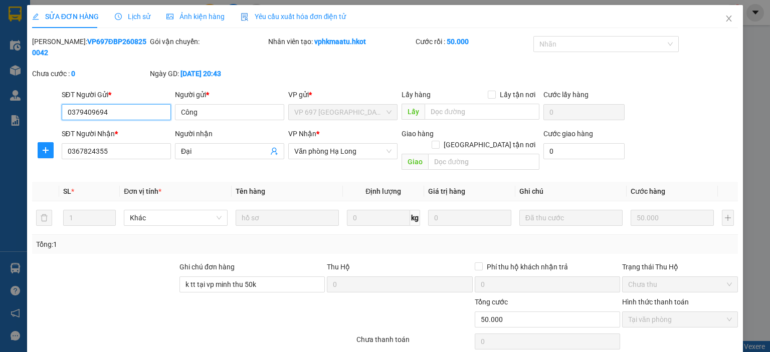
scroll to position [51, 0]
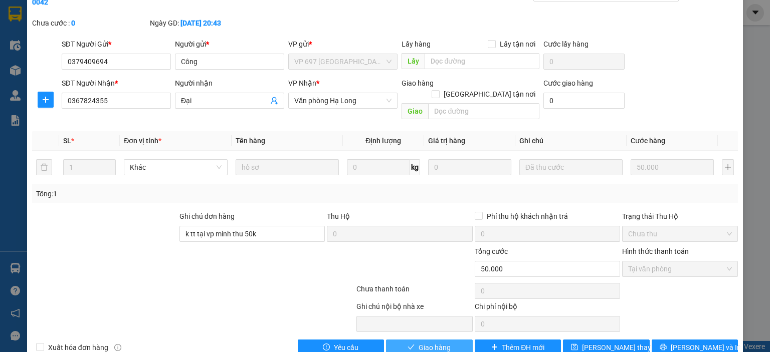
click at [425, 342] on span "Giao hàng" at bounding box center [434, 347] width 32 height 11
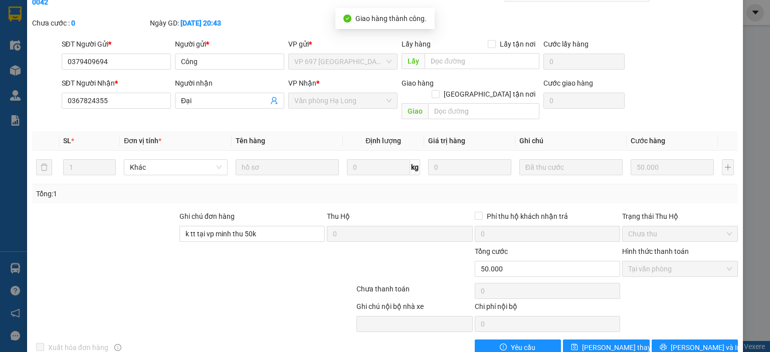
scroll to position [0, 0]
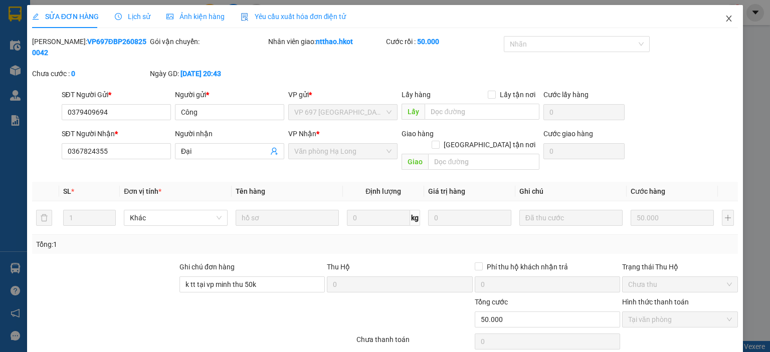
click at [724, 19] on icon "close" at bounding box center [728, 19] width 8 height 8
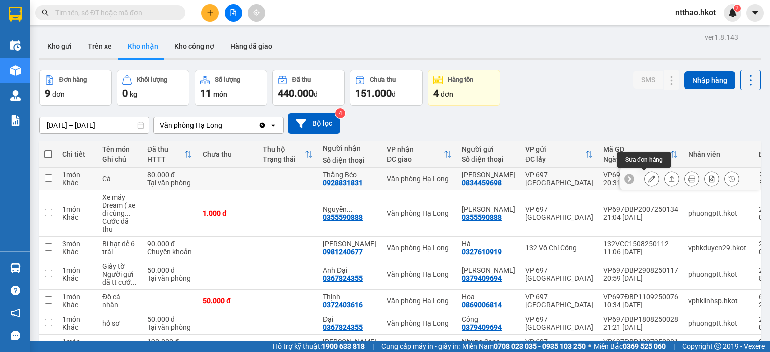
click at [648, 175] on icon at bounding box center [651, 178] width 7 height 7
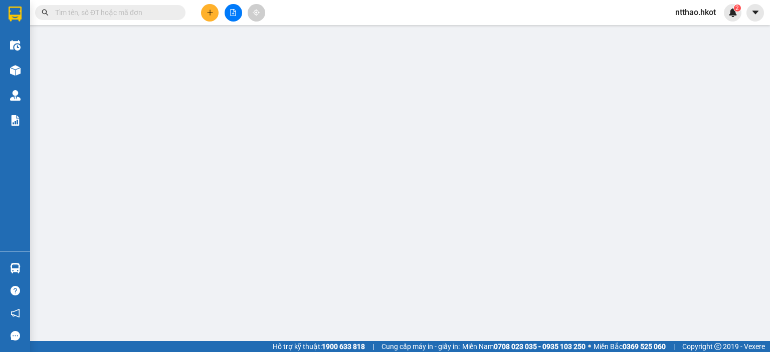
type input "0834459698"
type input "[PERSON_NAME]"
type input "0928831831"
type input "Thắng Béo"
type input "linh sapa đã thu"
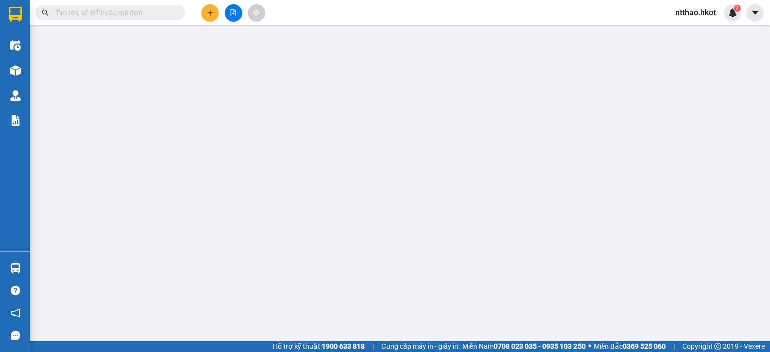
type input "80.000"
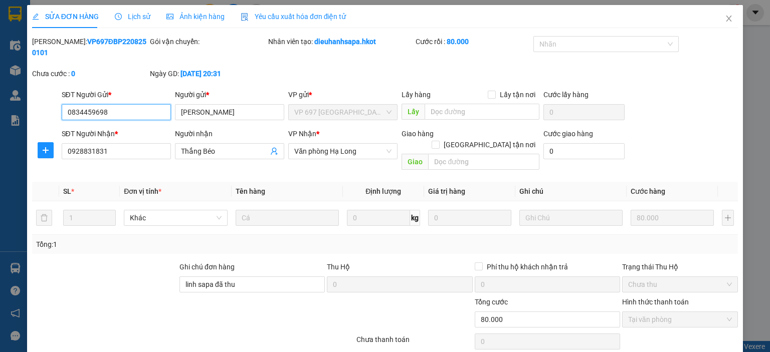
scroll to position [51, 0]
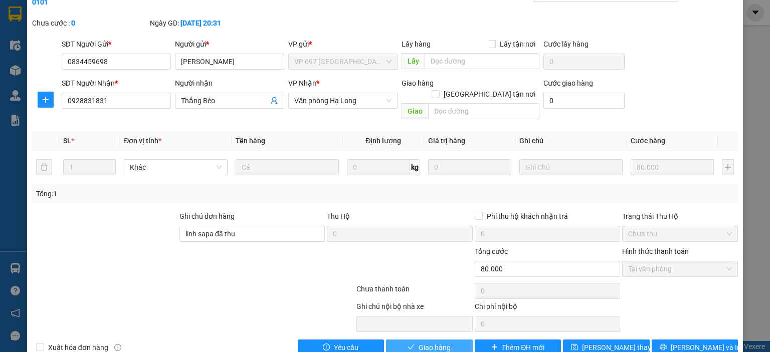
click at [446, 342] on span "Giao hàng" at bounding box center [434, 347] width 32 height 11
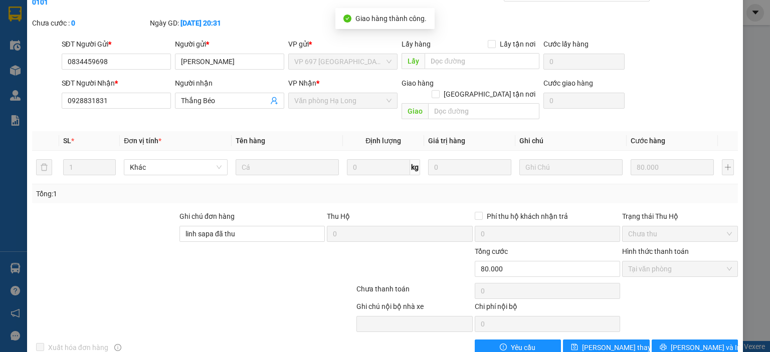
scroll to position [0, 0]
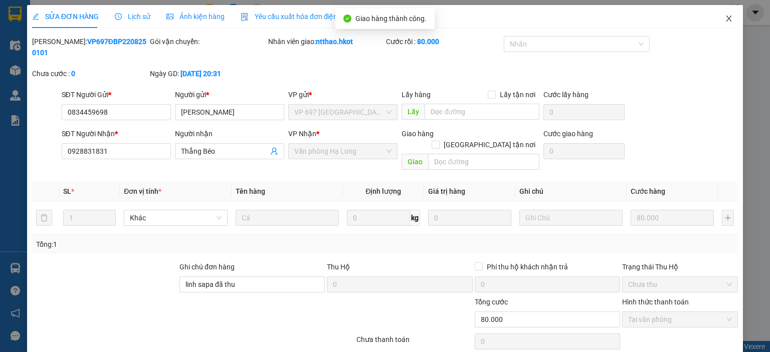
click at [724, 20] on icon "close" at bounding box center [728, 19] width 8 height 8
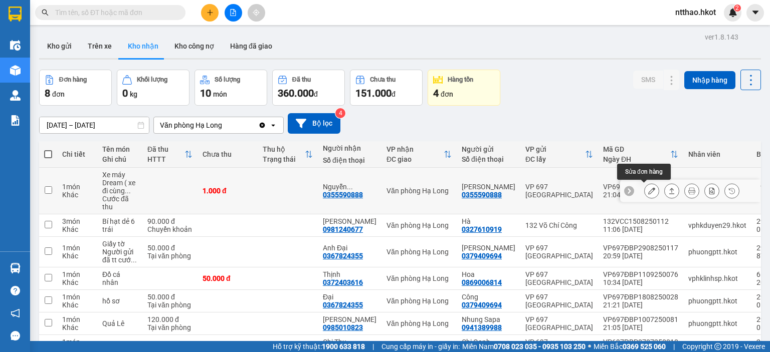
click at [648, 190] on icon at bounding box center [651, 190] width 7 height 7
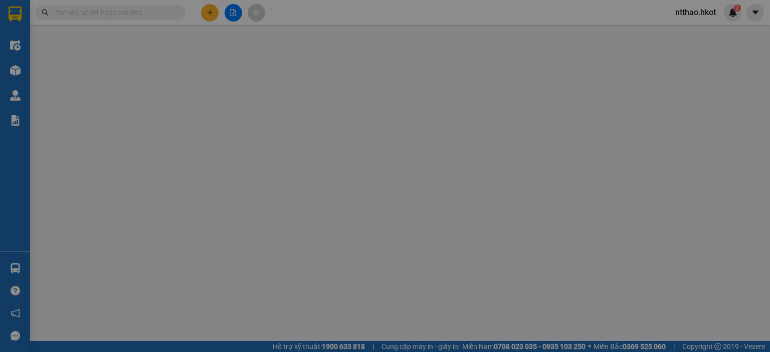
type input "0355590888"
type input "[PERSON_NAME]"
type input "0355590888"
type input "[PERSON_NAME]"
type input "1.000"
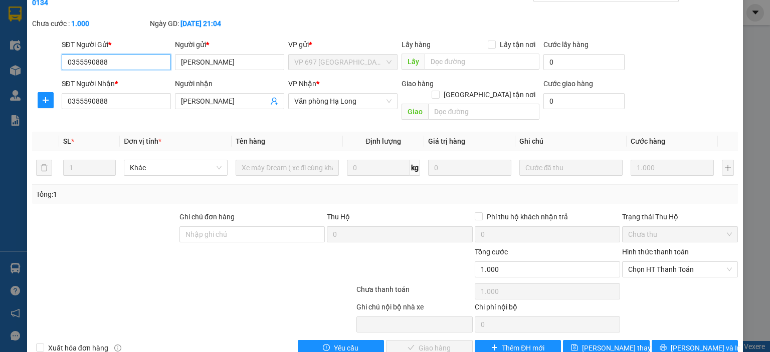
scroll to position [51, 0]
click at [648, 262] on span "Chọn HT Thanh Toán" at bounding box center [680, 269] width 104 height 15
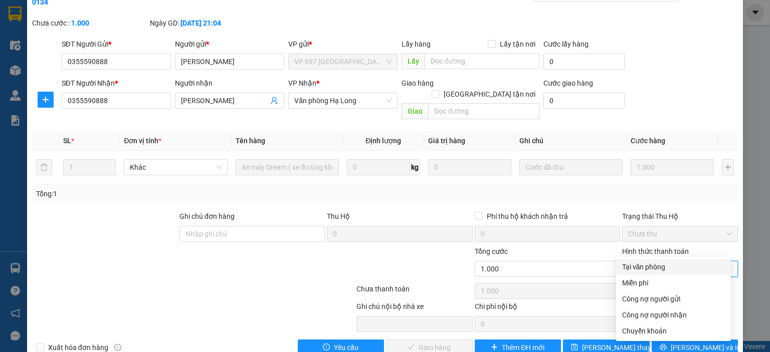
click at [648, 267] on div "Tại văn phòng" at bounding box center [673, 267] width 103 height 11
type input "0"
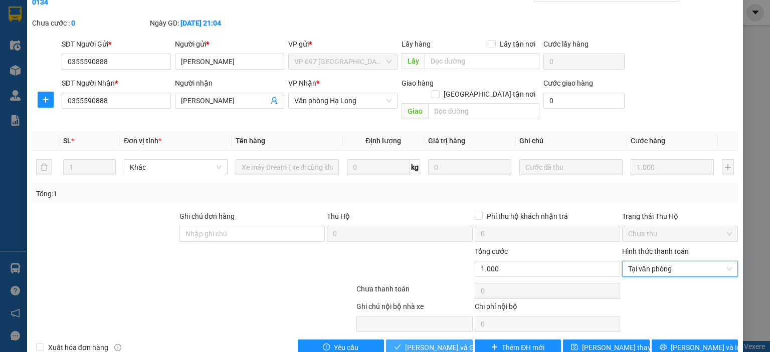
click at [414, 342] on span "[PERSON_NAME] và Giao hàng" at bounding box center [453, 347] width 96 height 11
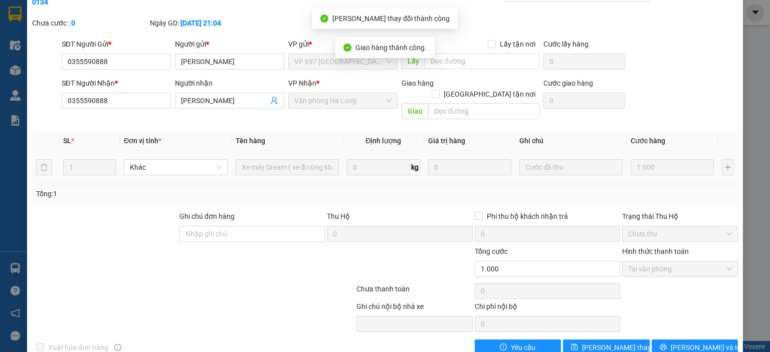
scroll to position [0, 0]
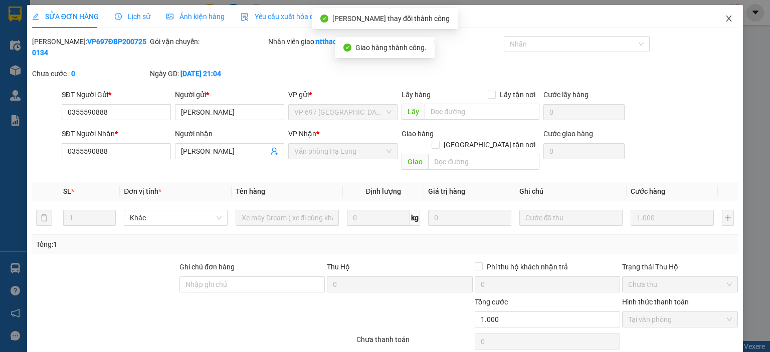
click at [726, 18] on icon "close" at bounding box center [729, 19] width 6 height 6
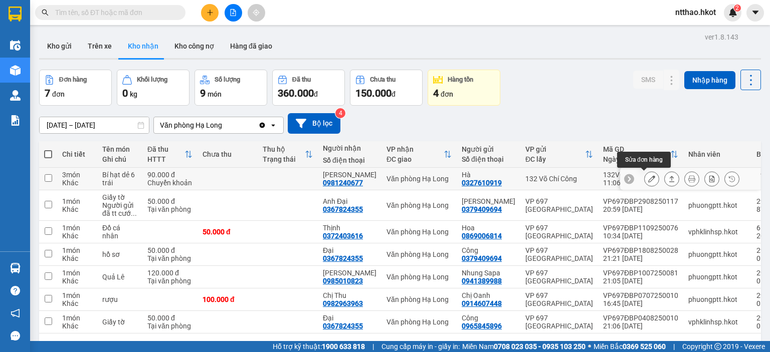
click at [648, 180] on icon at bounding box center [651, 178] width 7 height 7
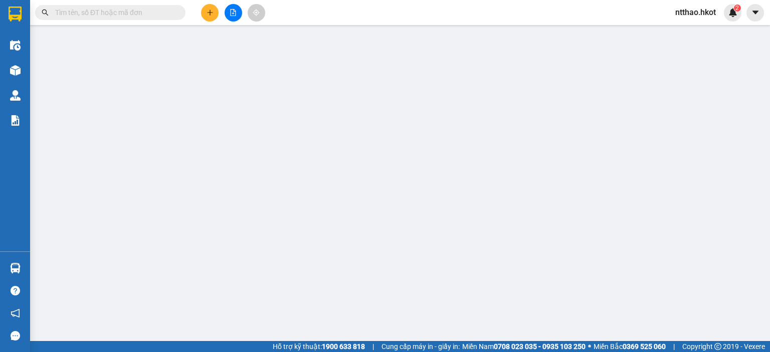
type input "0327610919"
type input "Hà"
type input "0981240677"
type input "[PERSON_NAME]"
type input "90.000"
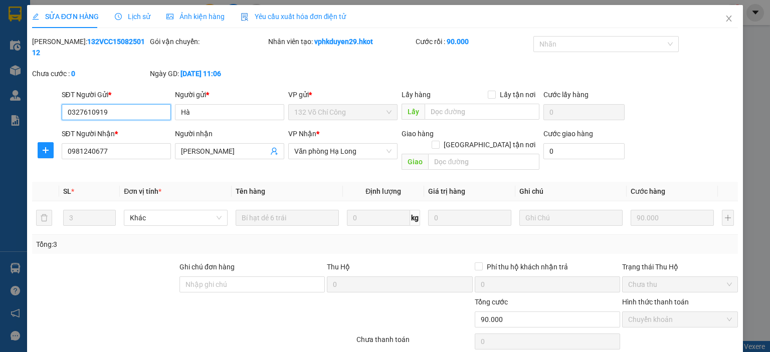
scroll to position [20, 0]
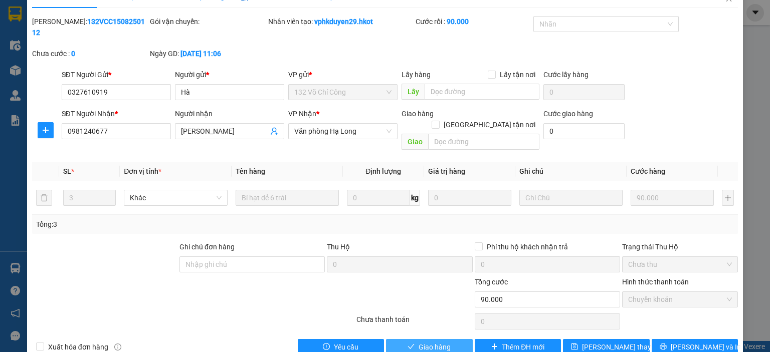
click at [412, 339] on button "Giao hàng" at bounding box center [429, 347] width 87 height 16
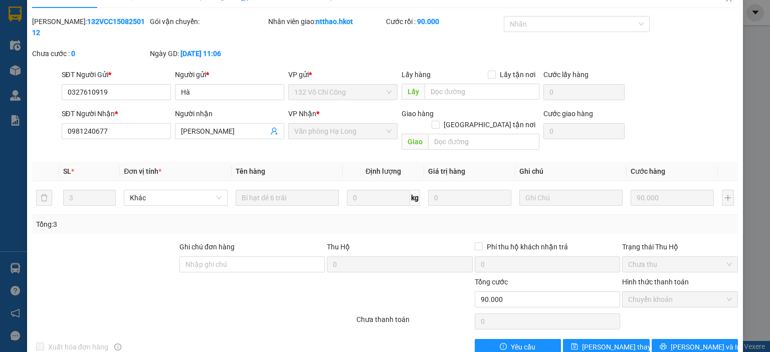
scroll to position [0, 0]
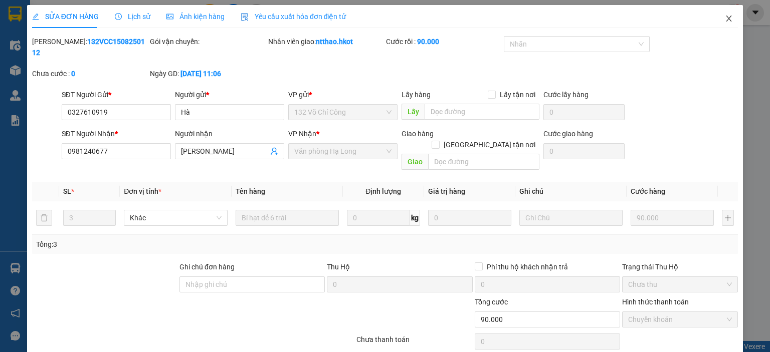
click at [726, 20] on icon "close" at bounding box center [729, 19] width 6 height 6
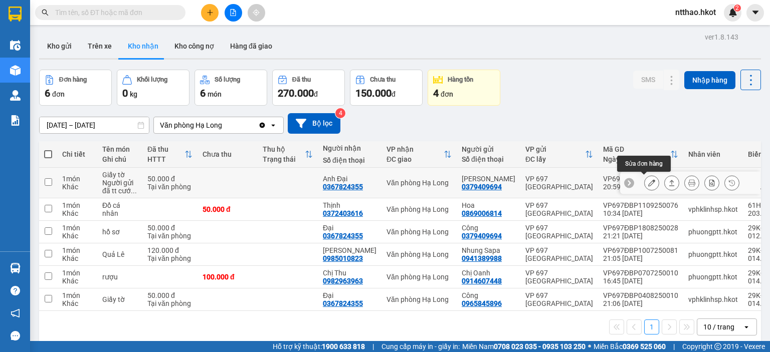
click at [647, 183] on button at bounding box center [651, 183] width 14 height 18
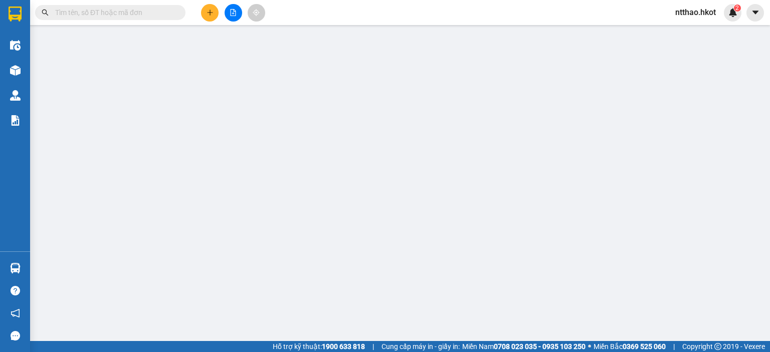
type input "0379409694"
type input "[PERSON_NAME]"
type input "0367824355"
type input "Anh Đại"
type input "[PERSON_NAME] đã thu"
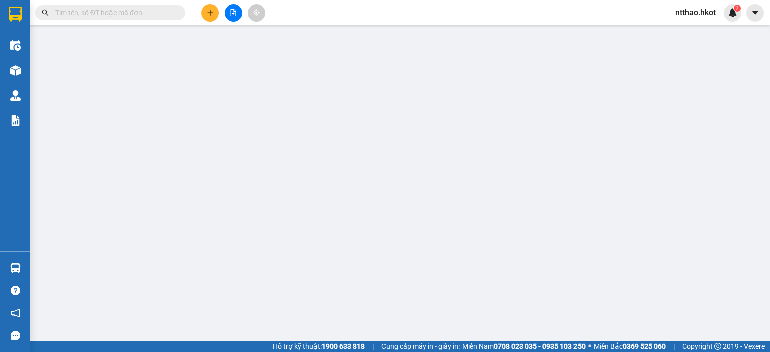
type input "50.000"
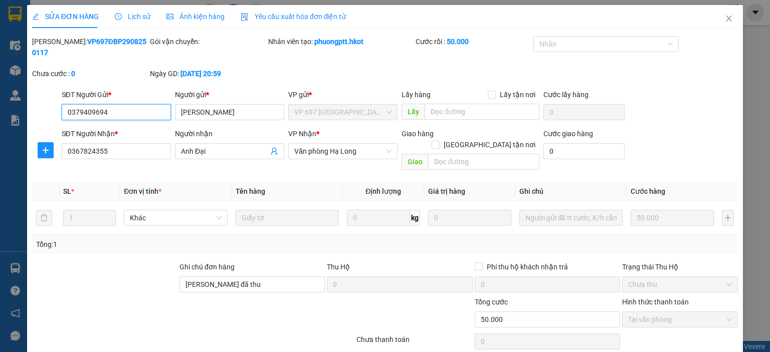
scroll to position [51, 0]
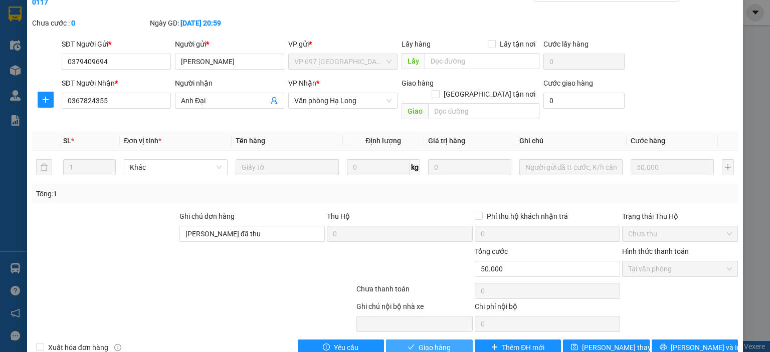
click at [418, 342] on span "Giao hàng" at bounding box center [434, 347] width 32 height 11
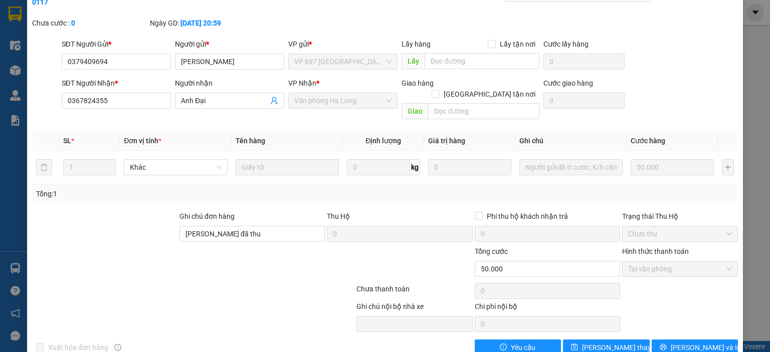
scroll to position [0, 0]
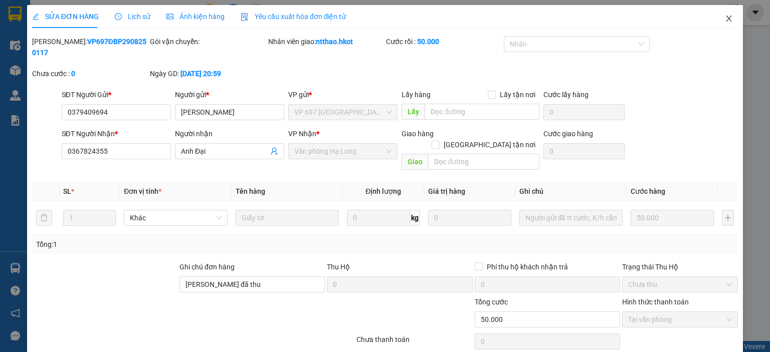
click at [726, 20] on icon "close" at bounding box center [729, 19] width 6 height 6
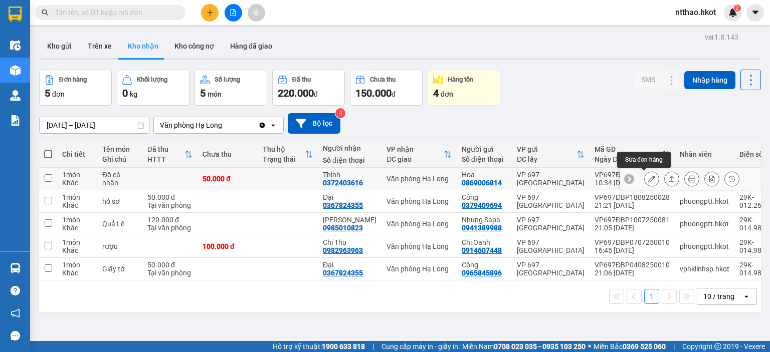
click at [648, 178] on icon at bounding box center [651, 178] width 7 height 7
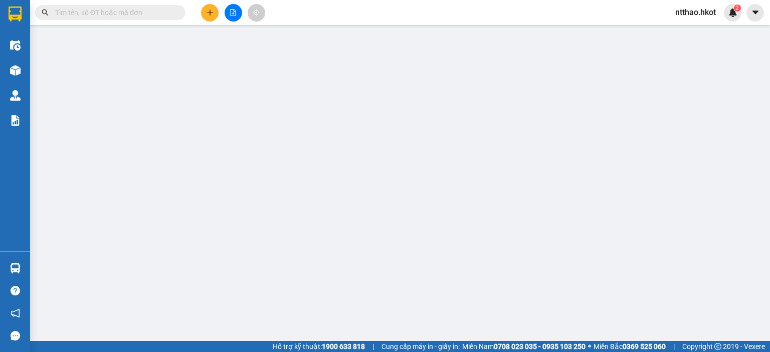
type input "0869006814"
type input "Hoa"
type input "0372403616"
type input "Thịnh"
type input "50.000"
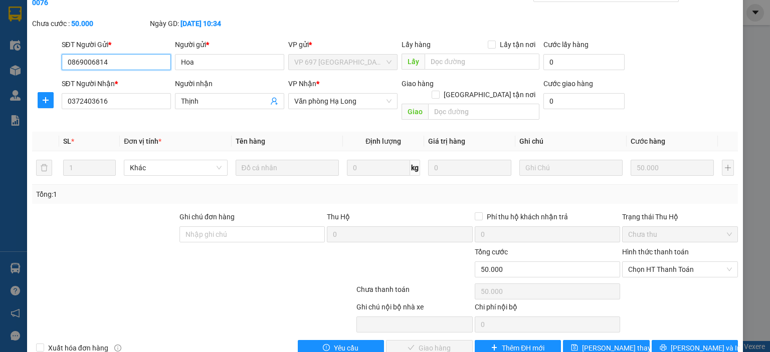
scroll to position [51, 0]
click at [663, 262] on span "Chọn HT Thanh Toán" at bounding box center [680, 269] width 104 height 15
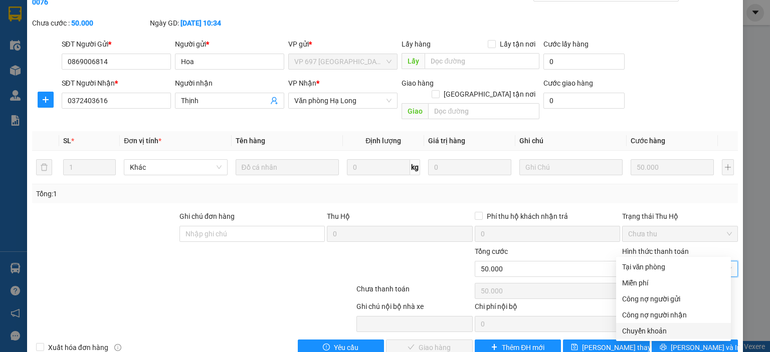
click at [645, 331] on div "Chuyển khoản" at bounding box center [673, 331] width 103 height 11
type input "0"
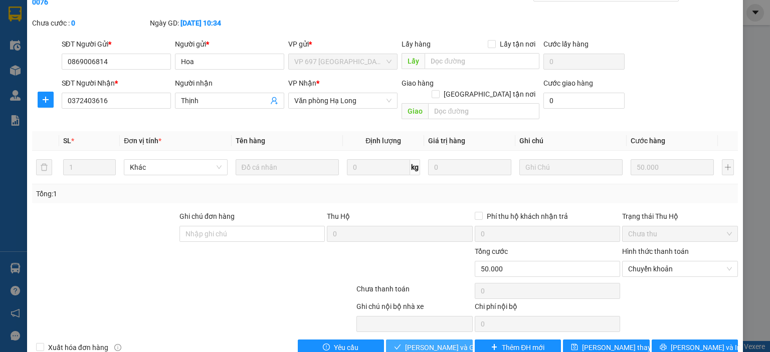
click at [417, 342] on span "[PERSON_NAME] và Giao hàng" at bounding box center [453, 347] width 96 height 11
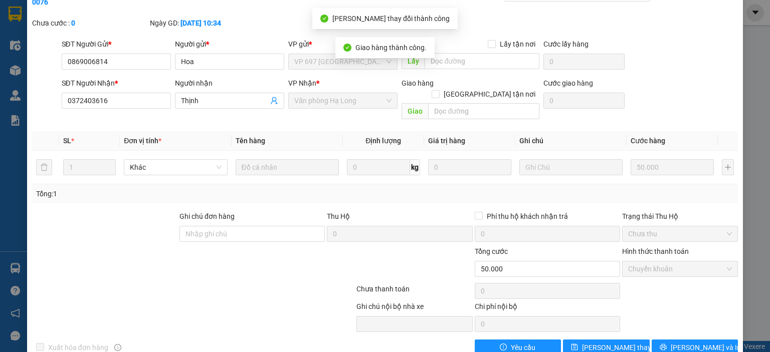
scroll to position [0, 0]
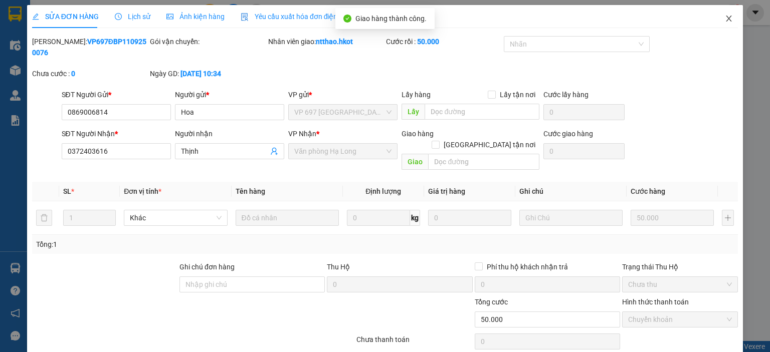
click at [724, 20] on icon "close" at bounding box center [728, 19] width 8 height 8
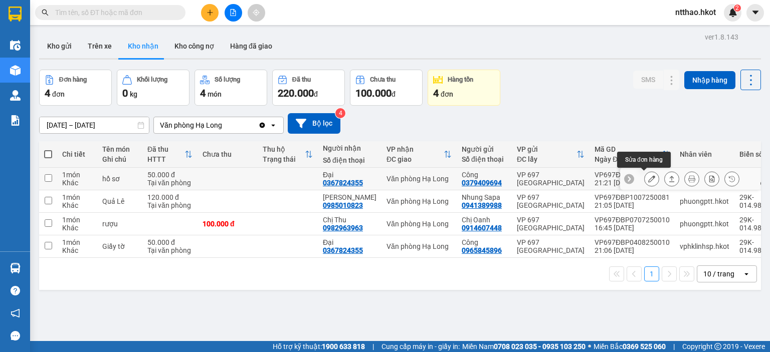
click at [648, 179] on icon at bounding box center [651, 178] width 7 height 7
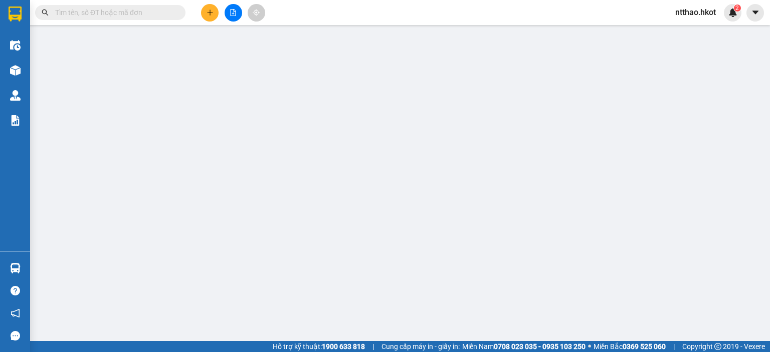
type input "0379409694"
type input "Công"
type input "0367824355"
type input "Đại"
type input "linh thu"
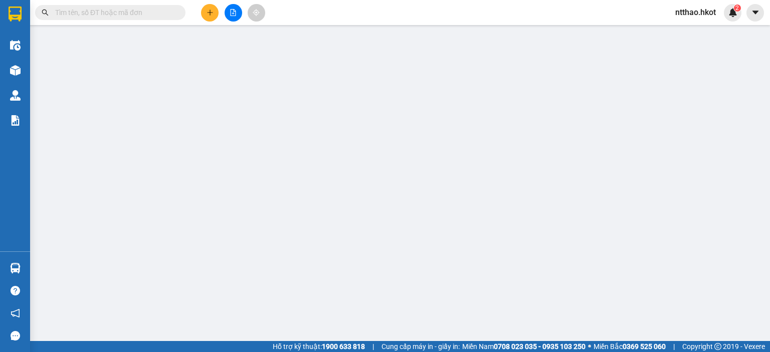
type input "50.000"
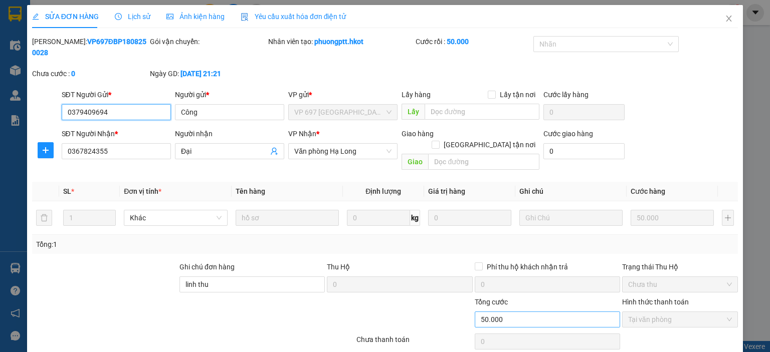
scroll to position [51, 0]
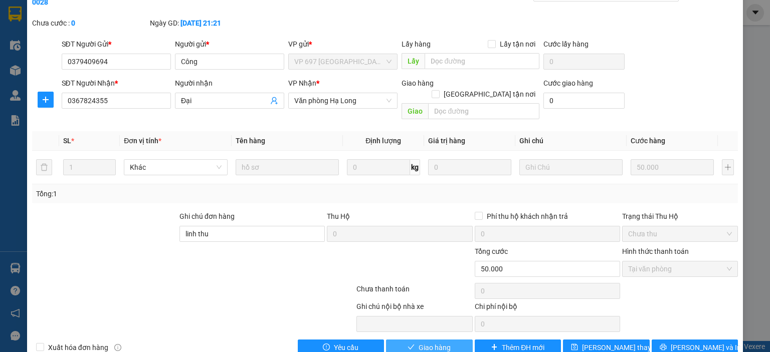
click at [407, 344] on icon "check" at bounding box center [410, 347] width 7 height 7
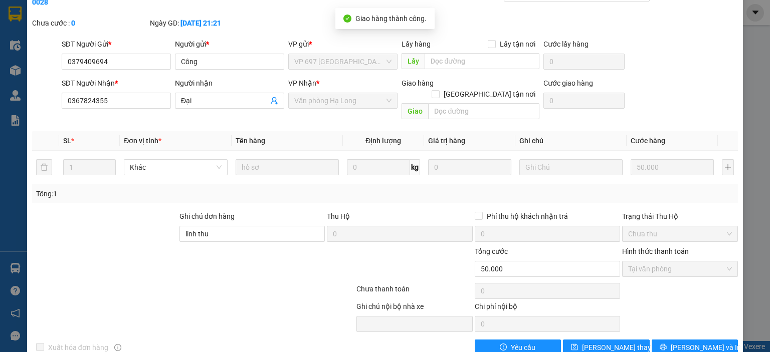
scroll to position [0, 0]
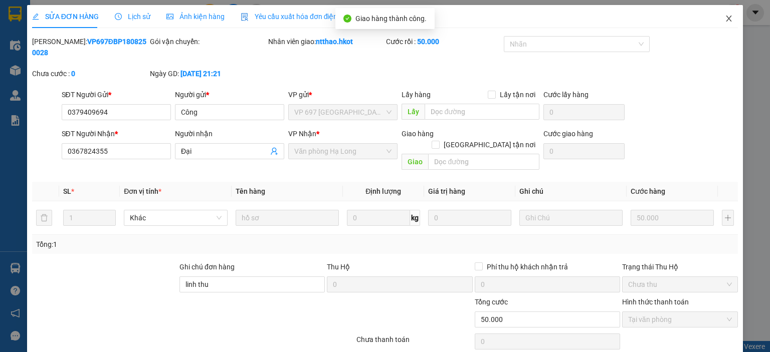
click at [724, 16] on icon "close" at bounding box center [728, 19] width 8 height 8
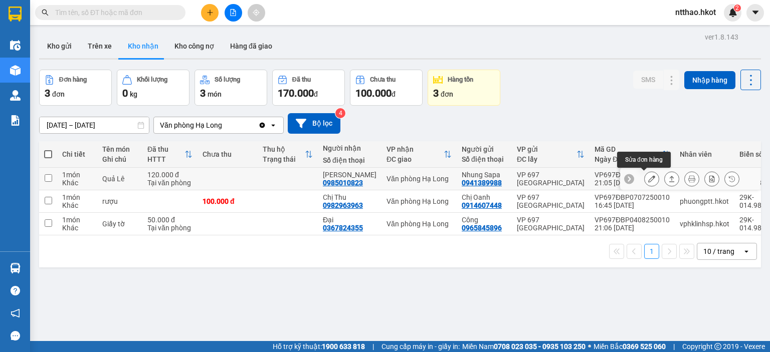
click at [649, 178] on button at bounding box center [651, 179] width 14 height 18
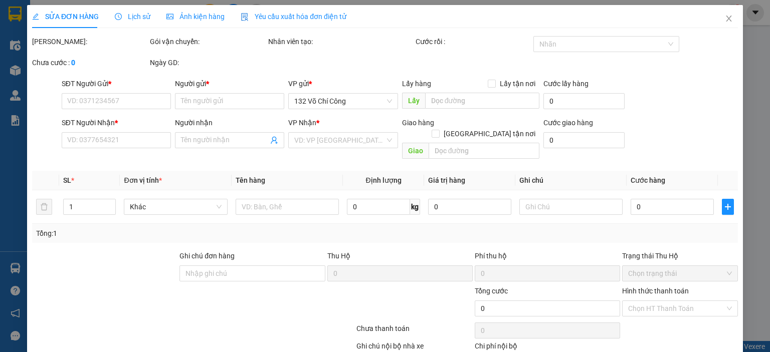
type input "0941389988"
type input "Nhung Sapa"
type input "0985010823"
type input "[PERSON_NAME]"
type input "tt chuyen khoan"
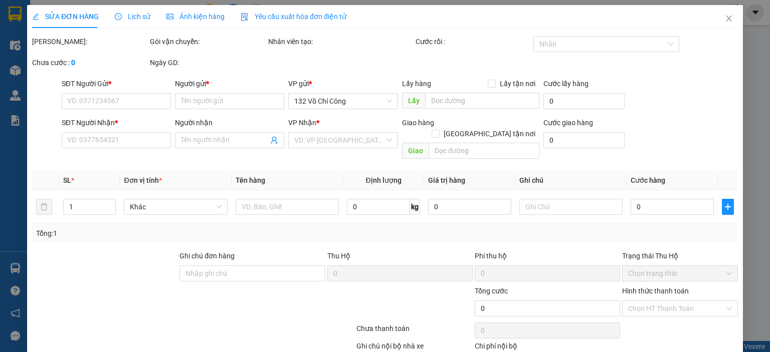
type input "120.000"
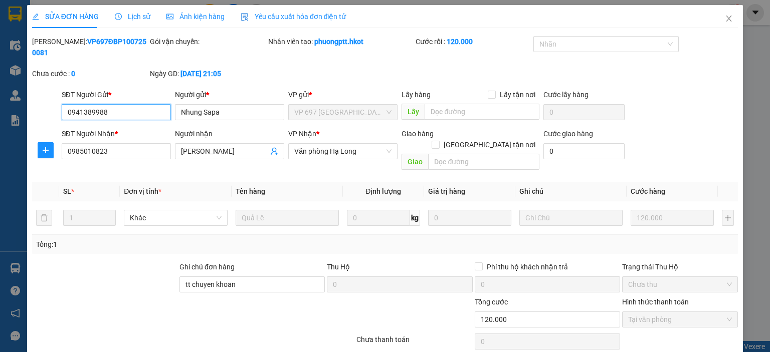
scroll to position [51, 0]
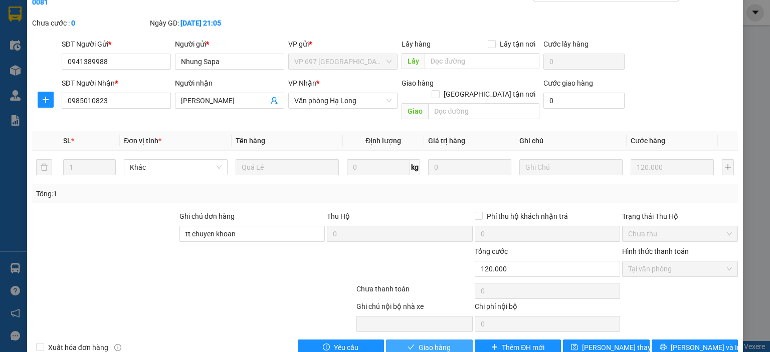
click at [419, 342] on span "Giao hàng" at bounding box center [434, 347] width 32 height 11
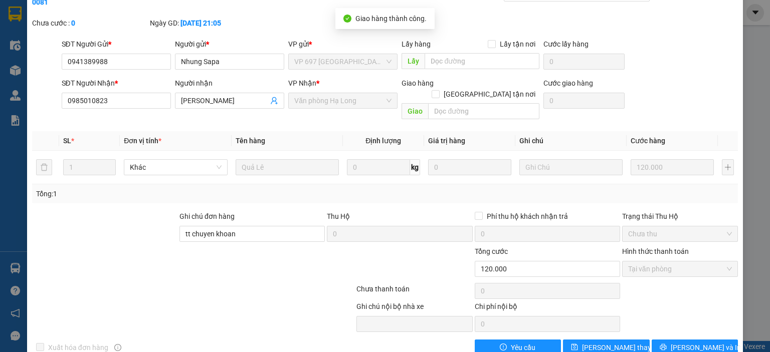
scroll to position [0, 0]
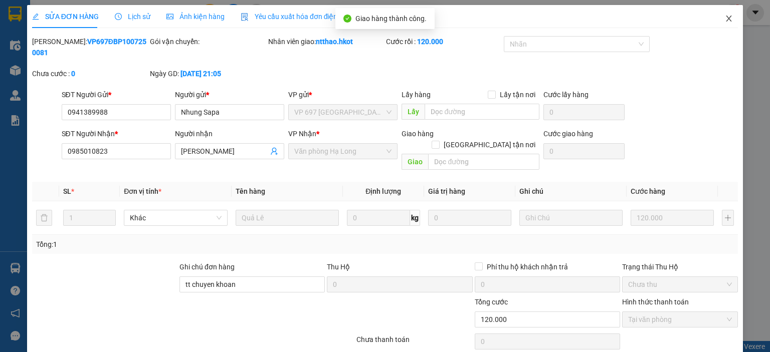
click at [721, 15] on span "Close" at bounding box center [728, 19] width 28 height 28
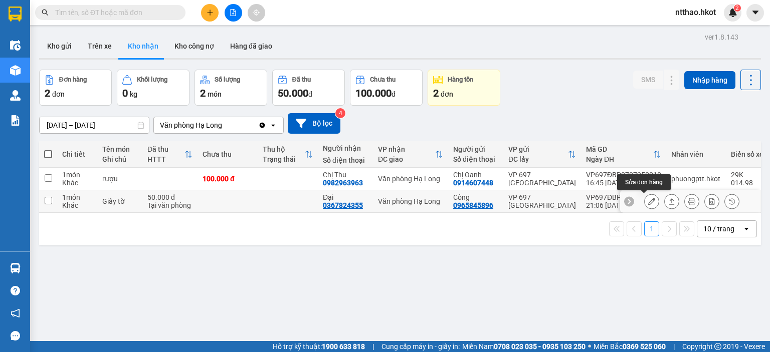
click at [648, 201] on icon at bounding box center [651, 201] width 7 height 7
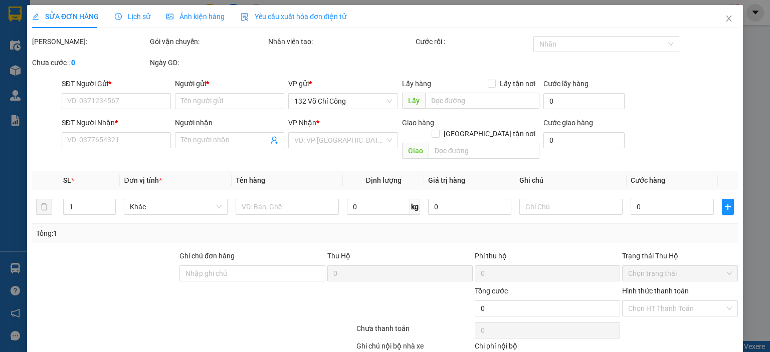
type input "0965845896"
type input "Công"
type input "0367824355"
type input "Đại"
type input "linh sp thu"
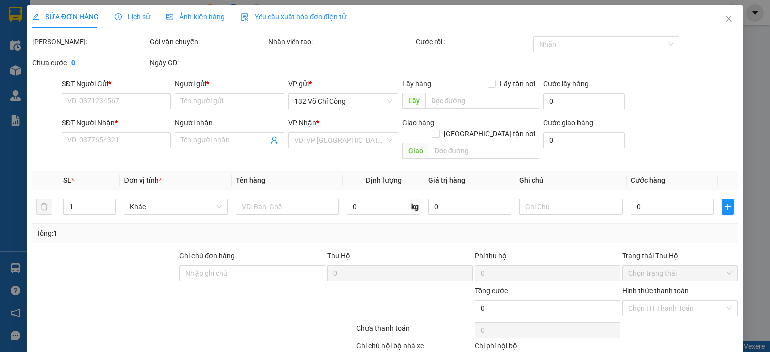
type input "50.000"
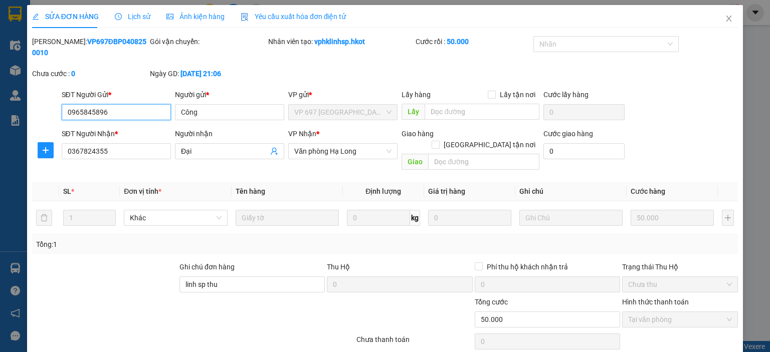
scroll to position [51, 0]
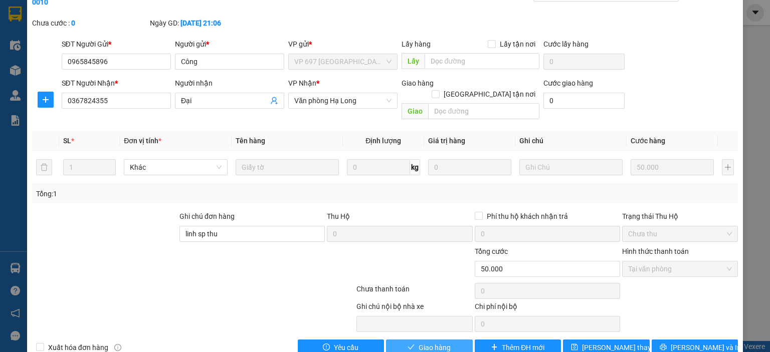
click at [437, 342] on span "Giao hàng" at bounding box center [434, 347] width 32 height 11
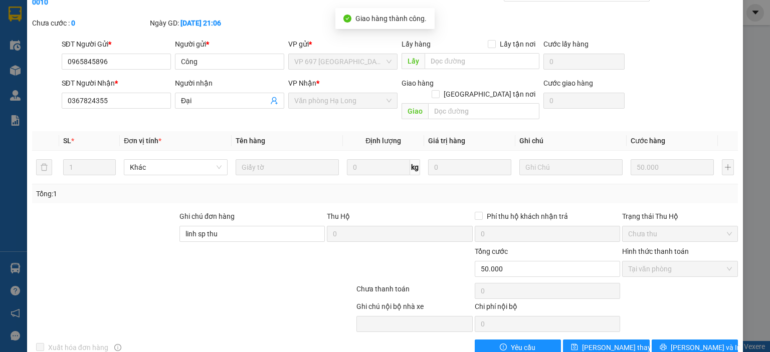
scroll to position [0, 0]
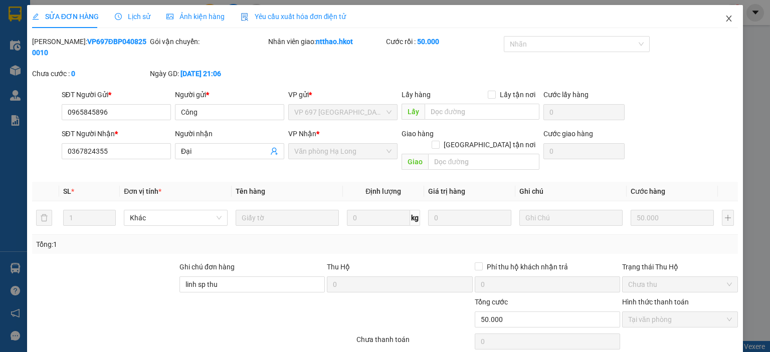
click at [724, 20] on icon "close" at bounding box center [728, 19] width 8 height 8
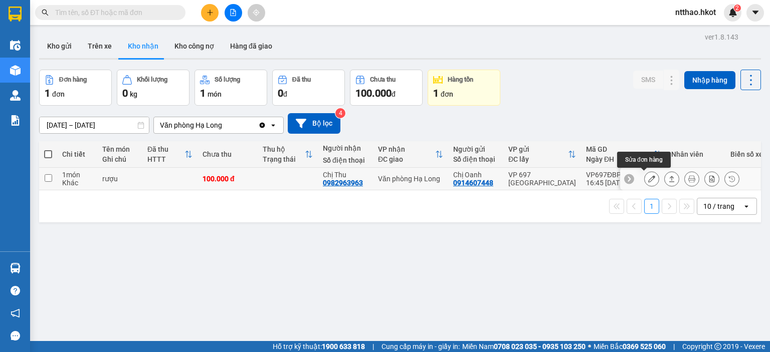
click at [648, 178] on icon at bounding box center [651, 178] width 7 height 7
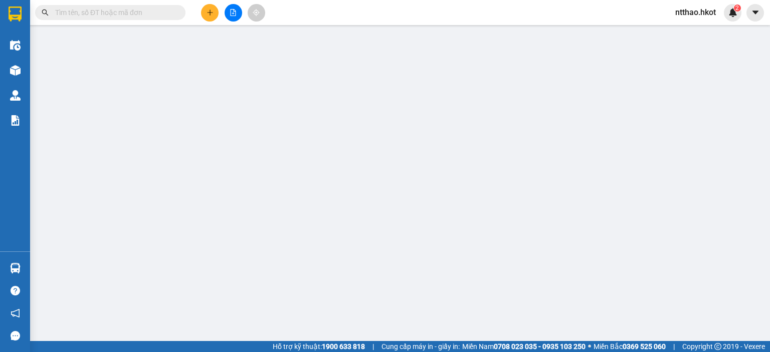
type input "0914607448"
type input "Chị Oanh"
type input "0982963963"
type input "Chị Thu"
type input "100.000"
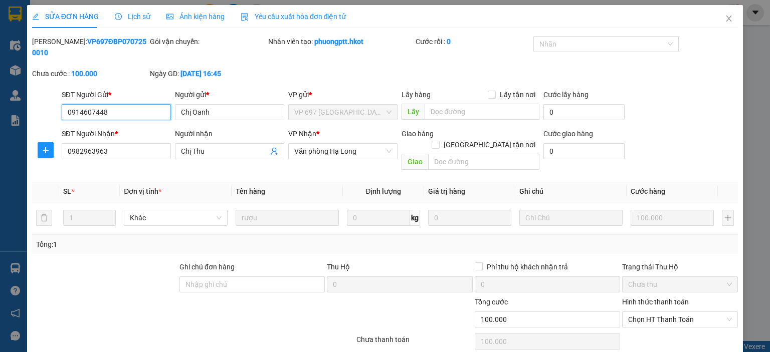
scroll to position [51, 0]
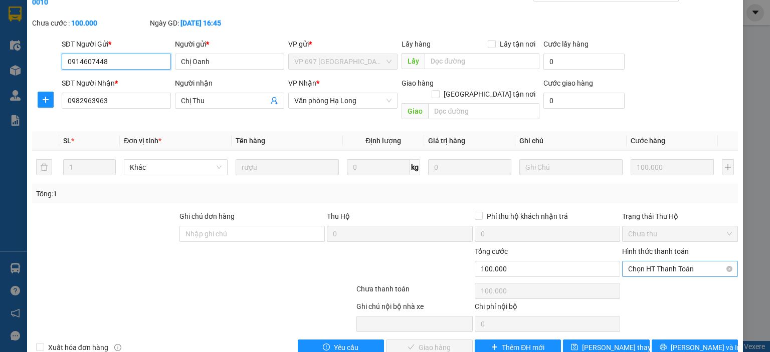
click at [688, 262] on span "Chọn HT Thanh Toán" at bounding box center [680, 269] width 104 height 15
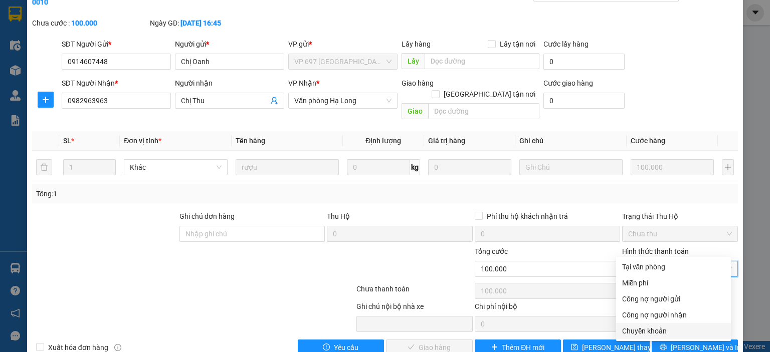
click at [639, 328] on div "Chuyển khoản" at bounding box center [673, 331] width 103 height 11
type input "0"
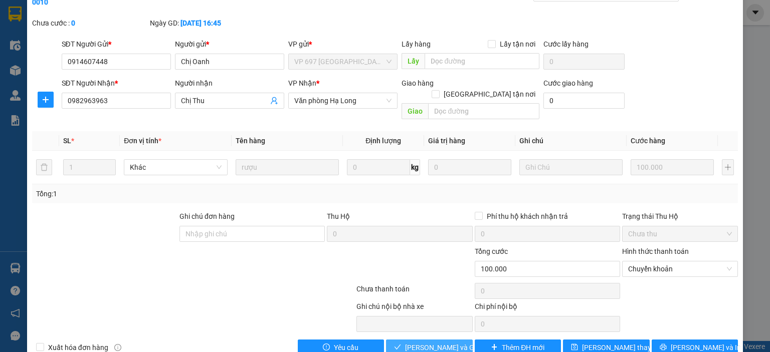
click at [419, 342] on span "[PERSON_NAME] và Giao hàng" at bounding box center [453, 347] width 96 height 11
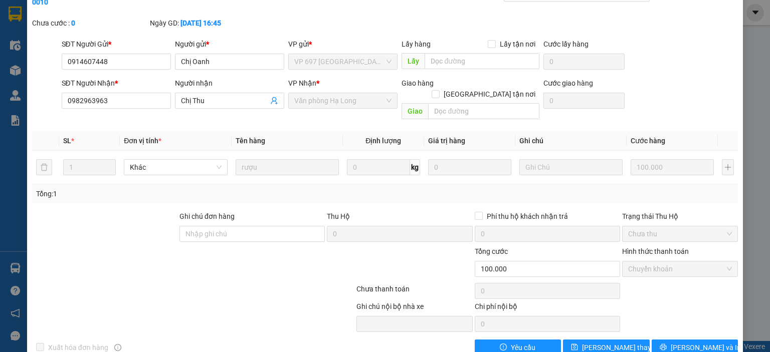
scroll to position [0, 0]
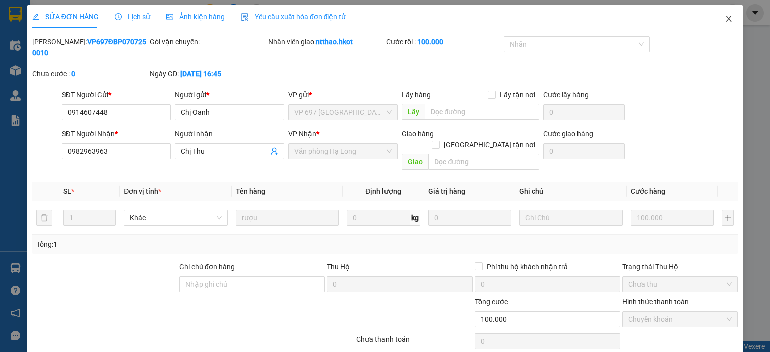
drag, startPoint x: 727, startPoint y: 17, endPoint x: 720, endPoint y: 17, distance: 7.0
click at [725, 17] on span "Close" at bounding box center [728, 19] width 28 height 28
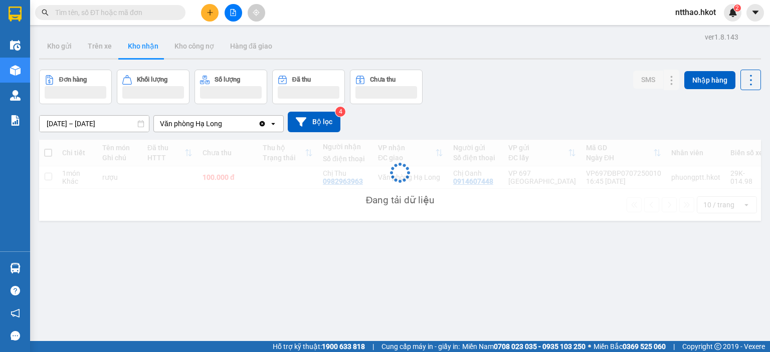
click at [720, 17] on span "ntthao.hkot" at bounding box center [695, 12] width 57 height 13
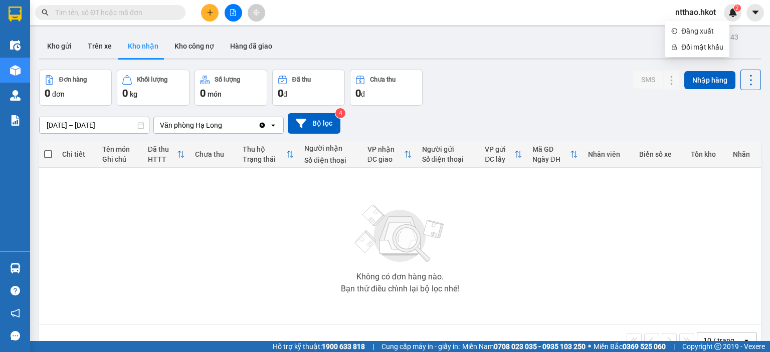
click at [505, 34] on div "ver 1.8.143 Kho gửi Trên xe Kho nhận Kho công nợ Hàng đã giao Đơn hàng 0 đơn Kh…" at bounding box center [399, 206] width 729 height 352
click at [185, 41] on button "Kho công nợ" at bounding box center [194, 46] width 56 height 24
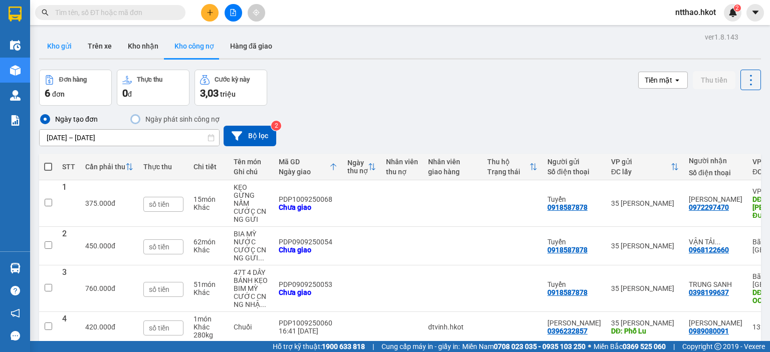
click at [57, 46] on button "Kho gửi" at bounding box center [59, 46] width 41 height 24
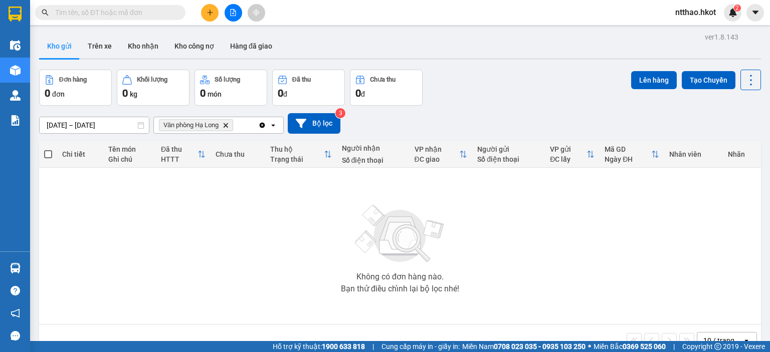
click at [239, 124] on div "Văn phòng Hạ Long Delete" at bounding box center [206, 125] width 104 height 16
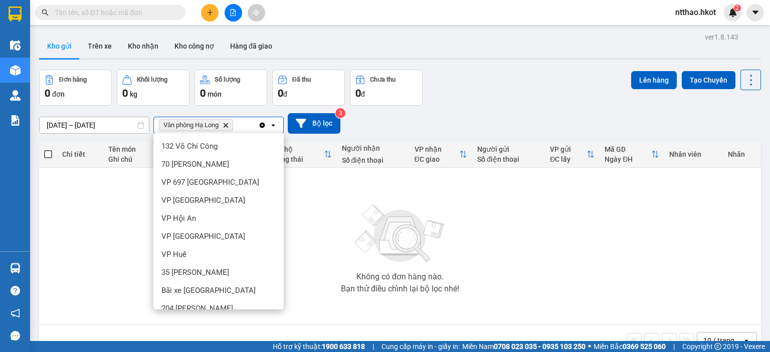
scroll to position [84, 0]
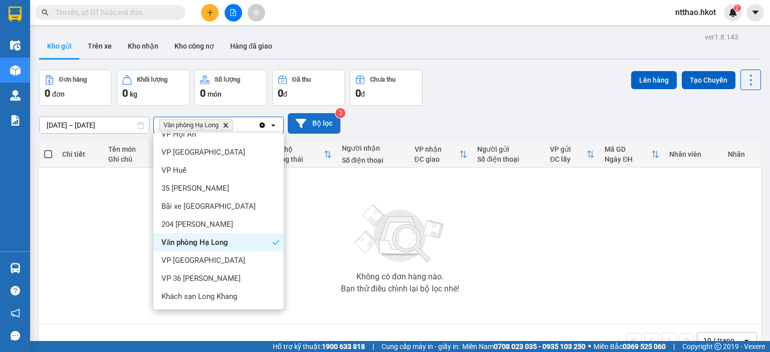
click at [303, 124] on icon at bounding box center [301, 123] width 11 height 11
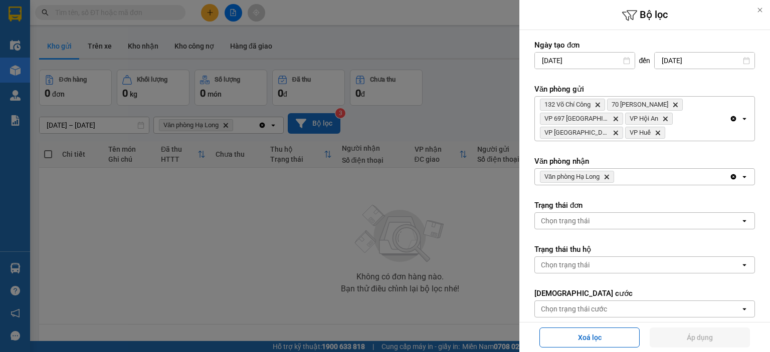
click at [609, 174] on icon "Delete" at bounding box center [606, 177] width 6 height 6
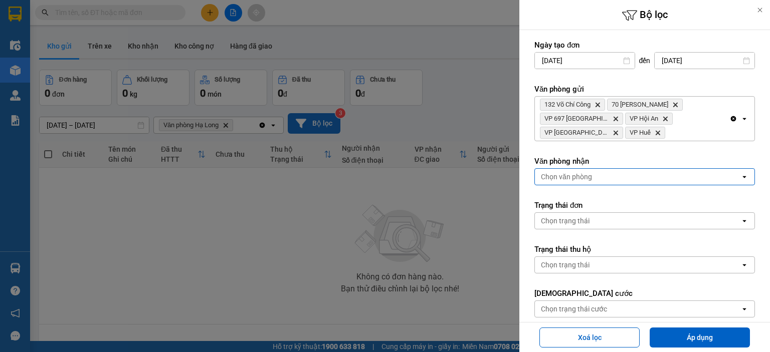
click at [577, 175] on div "Chọn văn phòng" at bounding box center [566, 177] width 51 height 10
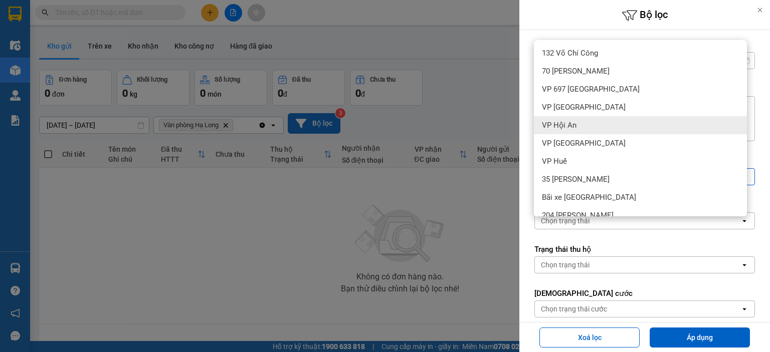
click at [567, 124] on span "VP Hội An" at bounding box center [559, 125] width 35 height 10
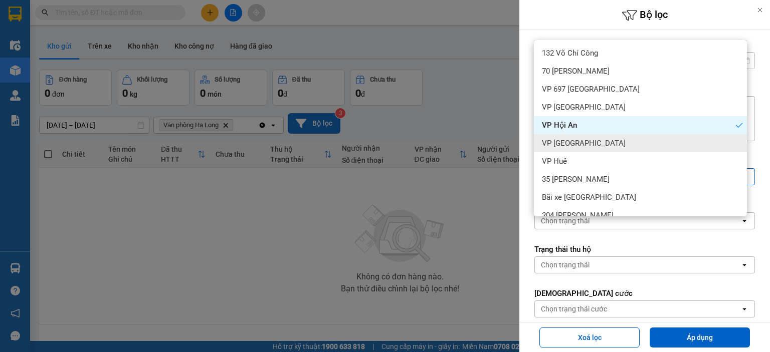
click at [561, 138] on span "VP [GEOGRAPHIC_DATA]" at bounding box center [584, 143] width 84 height 10
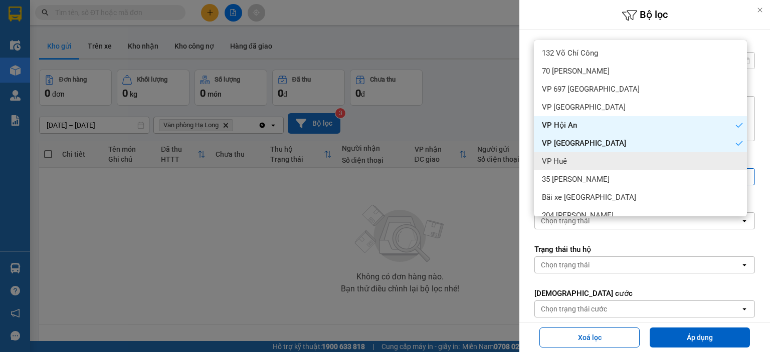
click at [557, 159] on span "VP Huế" at bounding box center [554, 161] width 25 height 10
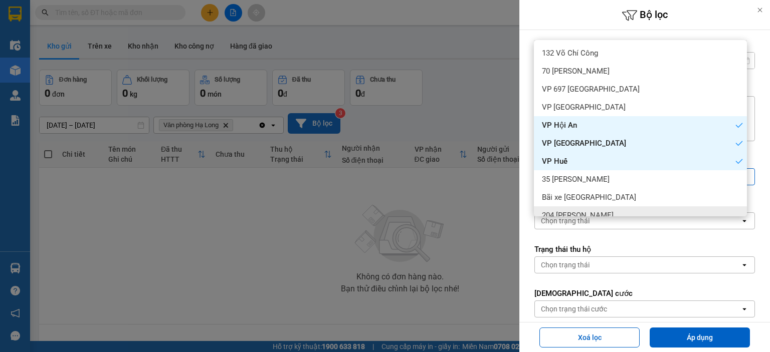
click at [643, 230] on form "Ngày tạo đơn [DATE] Press the down arrow key to interact with the calendar and …" at bounding box center [644, 267] width 220 height 455
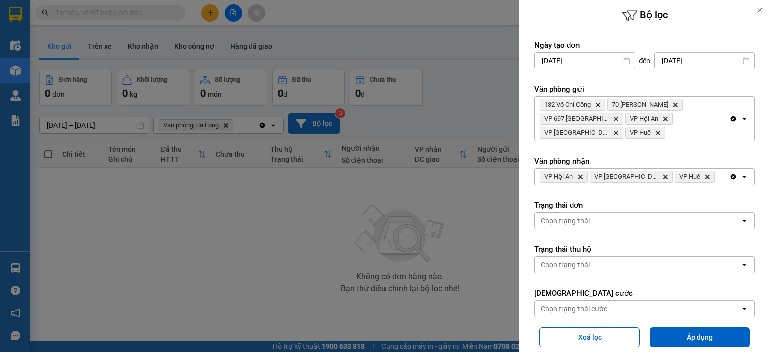
click at [665, 118] on icon "Delete" at bounding box center [665, 119] width 6 height 6
click at [575, 130] on icon "Delete" at bounding box center [572, 133] width 6 height 6
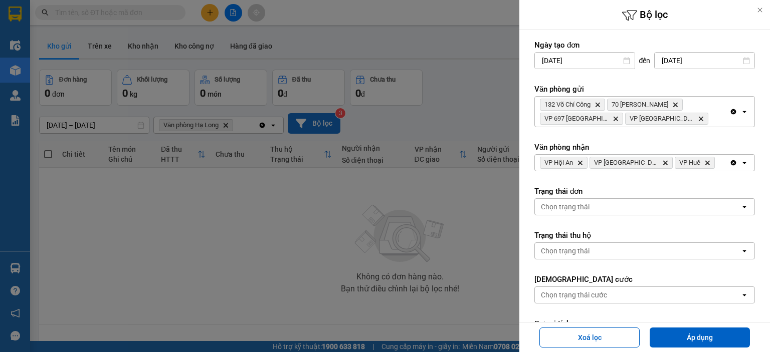
click at [698, 119] on icon "VP Đà Nẵng, close by backspace" at bounding box center [700, 119] width 5 height 5
click at [637, 121] on div "132 [PERSON_NAME] 70 [PERSON_NAME] Delete VP 697 [GEOGRAPHIC_DATA]" at bounding box center [632, 112] width 194 height 30
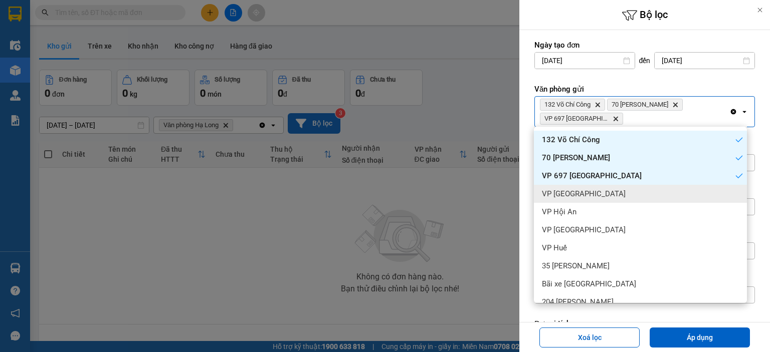
click at [576, 193] on span "VP [GEOGRAPHIC_DATA]" at bounding box center [584, 194] width 84 height 10
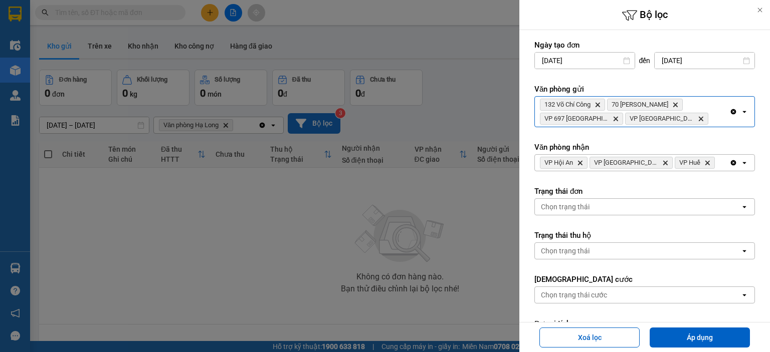
click at [697, 119] on div "132 Võ Chí Công Delete 70 [PERSON_NAME] Delete VP 697 [GEOGRAPHIC_DATA] Delete …" at bounding box center [632, 112] width 194 height 30
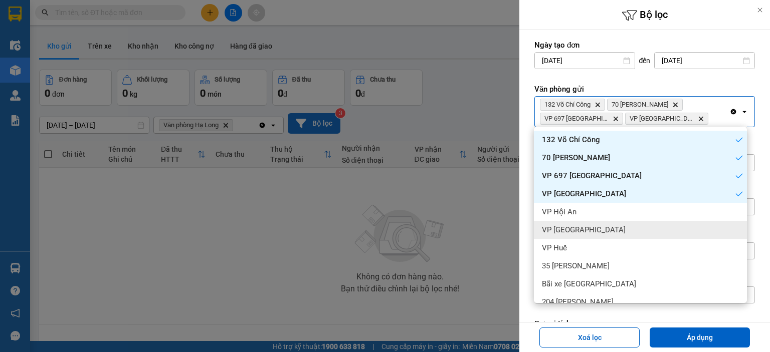
scroll to position [50, 0]
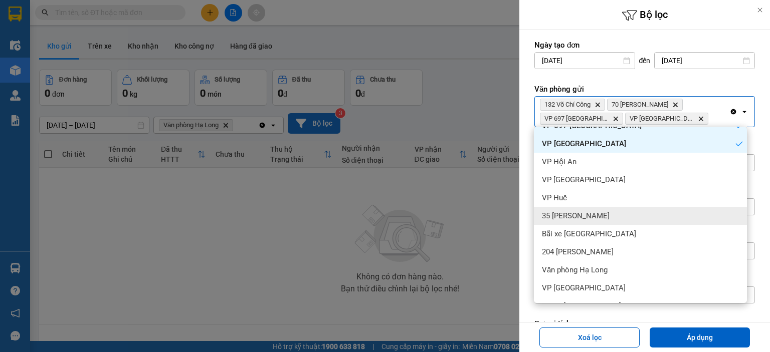
click at [585, 216] on div "35 [PERSON_NAME]" at bounding box center [640, 216] width 213 height 18
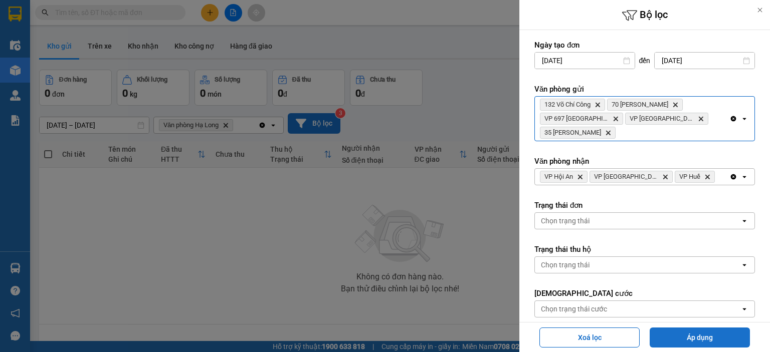
click at [677, 336] on button "Áp dụng" at bounding box center [699, 338] width 100 height 20
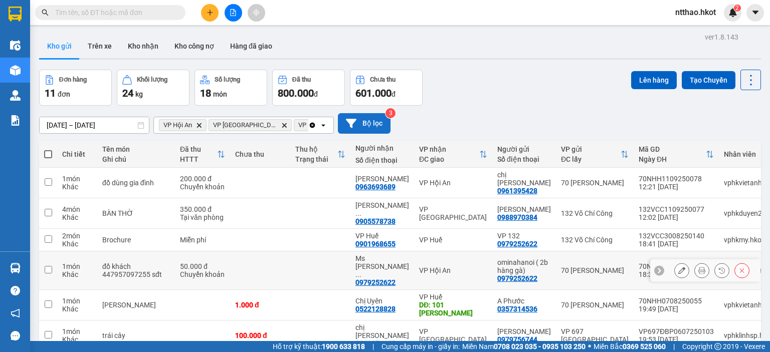
scroll to position [143, 0]
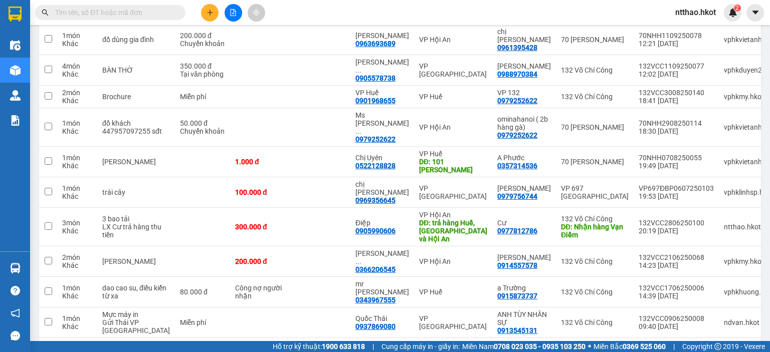
click at [645, 347] on button "2" at bounding box center [651, 354] width 15 height 15
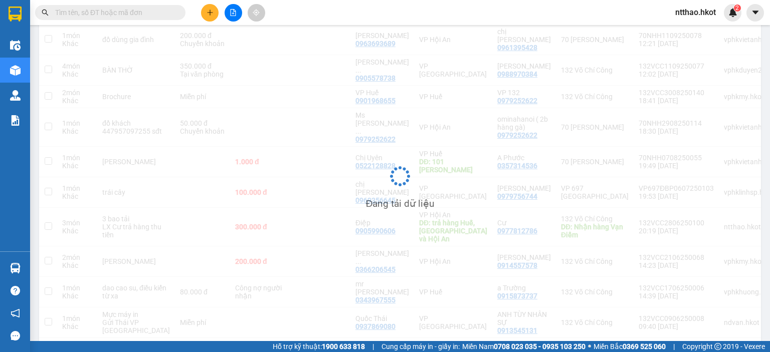
scroll to position [46, 0]
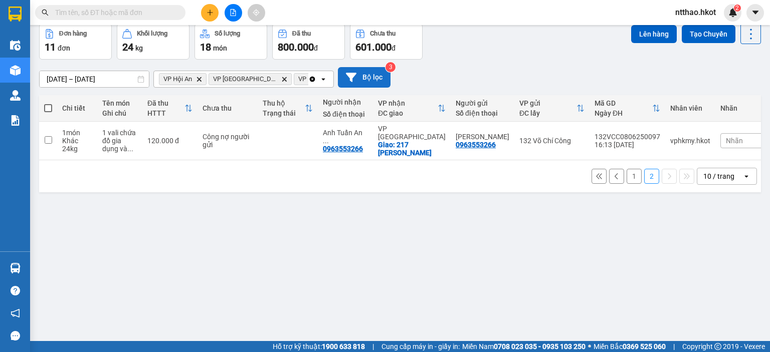
click at [628, 171] on button "1" at bounding box center [633, 176] width 15 height 15
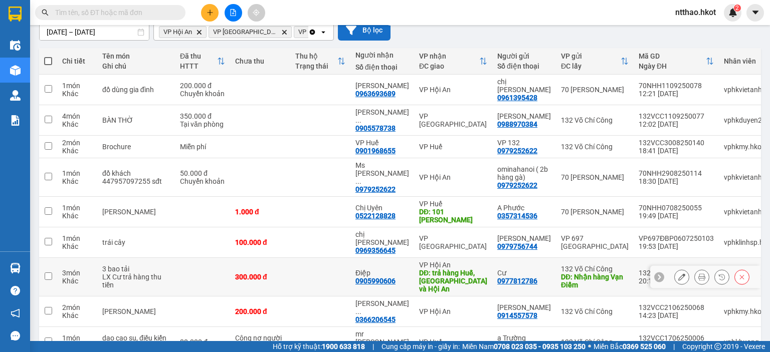
scroll to position [0, 0]
